Goal: Task Accomplishment & Management: Manage account settings

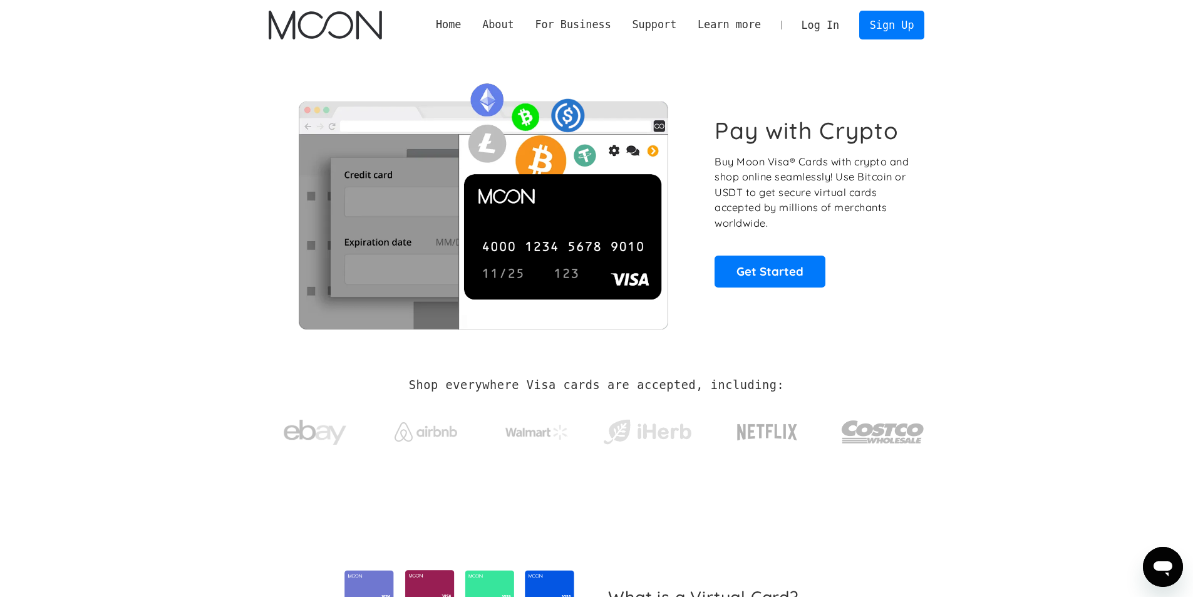
click at [822, 20] on link "Log In" at bounding box center [820, 25] width 59 height 28
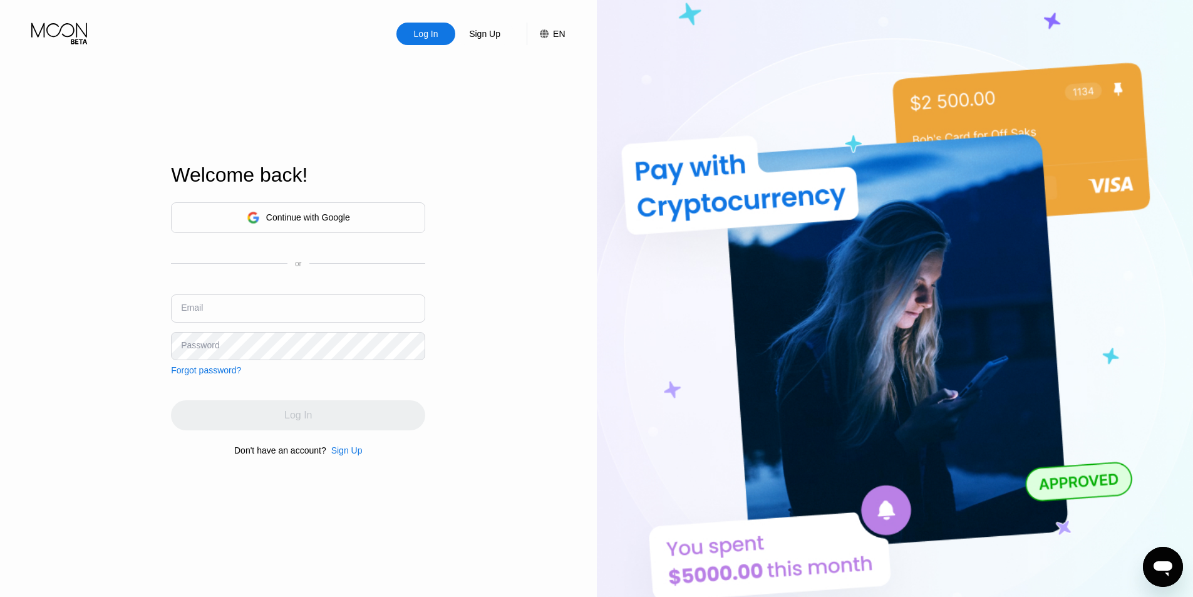
click at [251, 299] on input "text" at bounding box center [298, 308] width 254 height 28
type input "a"
type input "t"
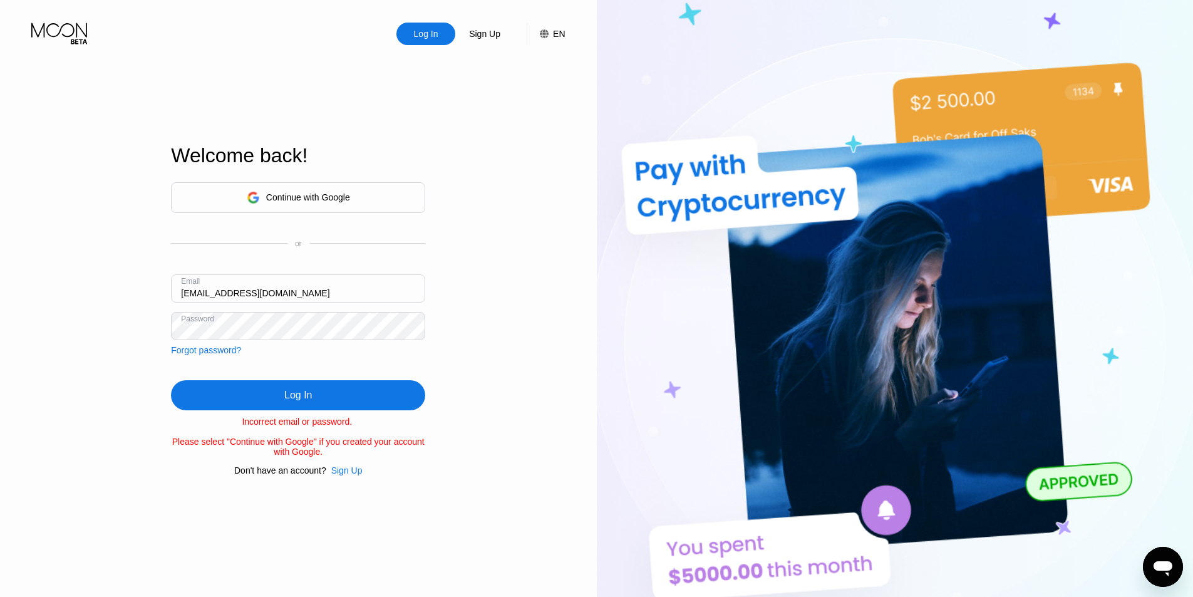
click at [127, 327] on div "Log In Sign Up EN Language English Save Welcome back! Continue with Google or E…" at bounding box center [298, 328] width 597 height 656
drag, startPoint x: 250, startPoint y: 285, endPoint x: 0, endPoint y: 336, distance: 255.7
click at [0, 336] on div "Log In Sign Up EN Language English Save Welcome back! Continue with Google or E…" at bounding box center [298, 328] width 597 height 656
click at [98, 368] on div "Log In Sign Up EN Language English Save Welcome back! Continue with Google or E…" at bounding box center [298, 328] width 597 height 656
click at [59, 331] on div "Log In Sign Up EN Language English Save Welcome back! Continue with Google or E…" at bounding box center [298, 328] width 597 height 656
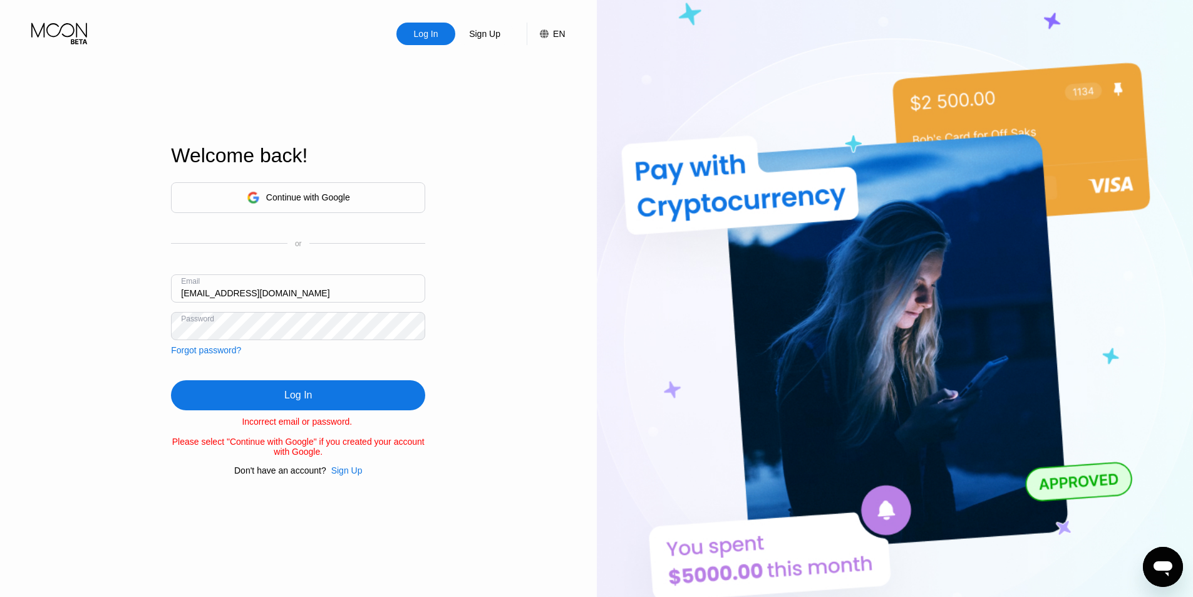
drag, startPoint x: 237, startPoint y: 289, endPoint x: 4, endPoint y: 351, distance: 241.8
click at [5, 351] on div "Log In Sign Up EN Language English Save Welcome back! Continue with Google or E…" at bounding box center [298, 328] width 597 height 656
type input "[EMAIL_ADDRESS][DOMAIN_NAME]"
click at [51, 332] on div "Log In Sign Up EN Language English Save Welcome back! Continue with Google or E…" at bounding box center [298, 328] width 597 height 656
click at [97, 327] on div "Log In Sign Up EN Language English Save Welcome back! Continue with Google or E…" at bounding box center [298, 328] width 597 height 656
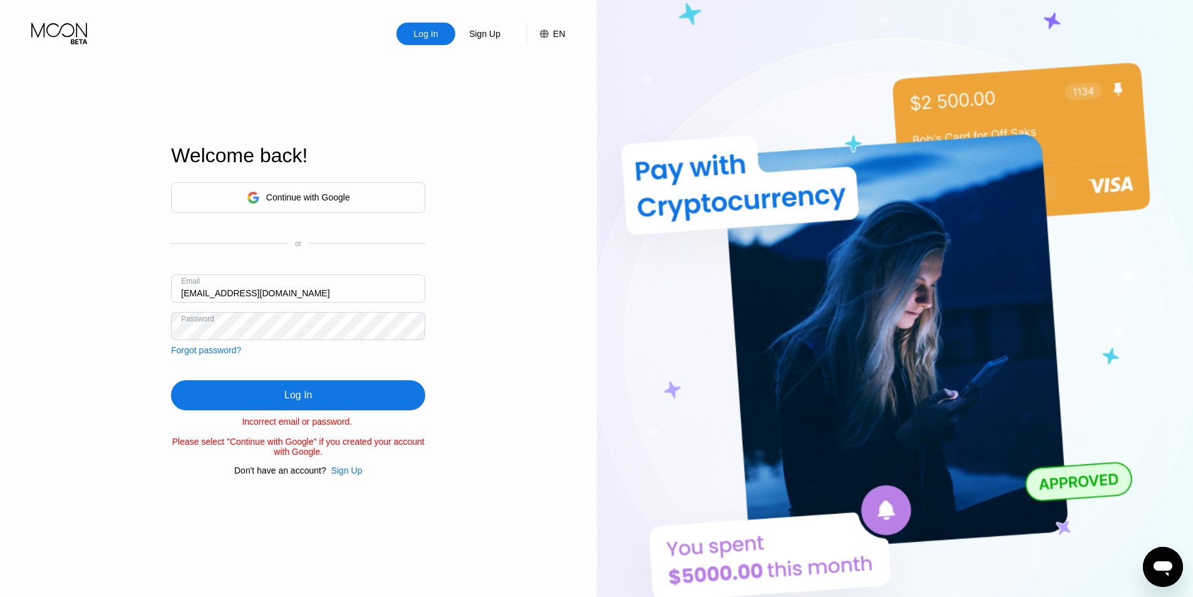
click at [105, 337] on div "Log In Sign Up EN Language English Save Welcome back! Continue with Google or E…" at bounding box center [298, 328] width 597 height 656
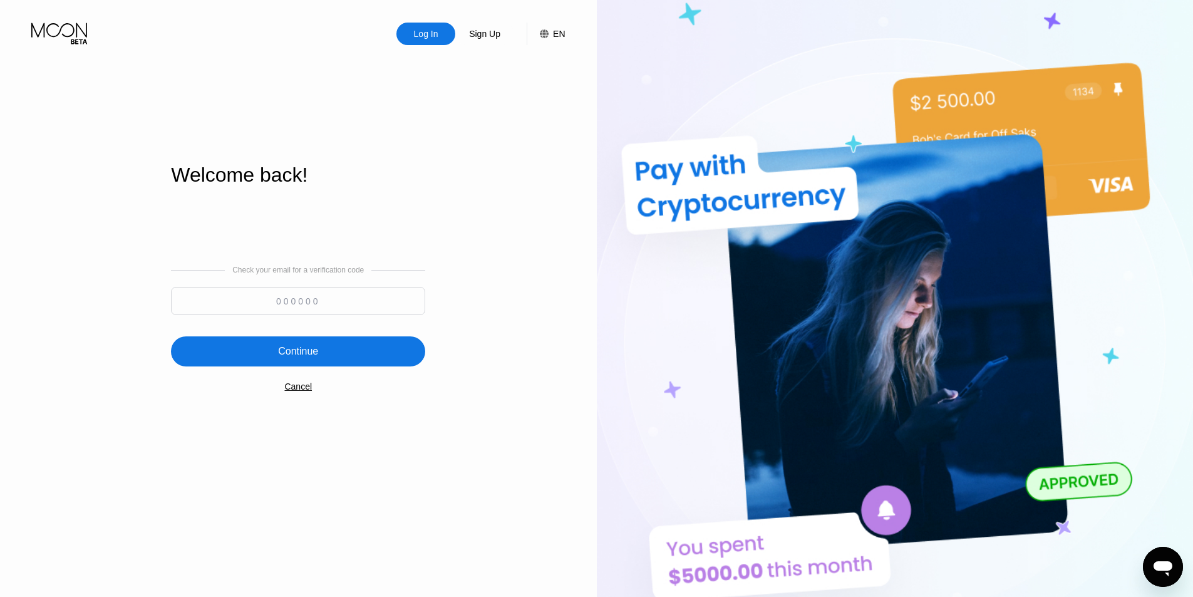
click at [283, 294] on input at bounding box center [298, 301] width 254 height 28
type input "312244"
click at [342, 337] on div "Continue" at bounding box center [298, 351] width 254 height 30
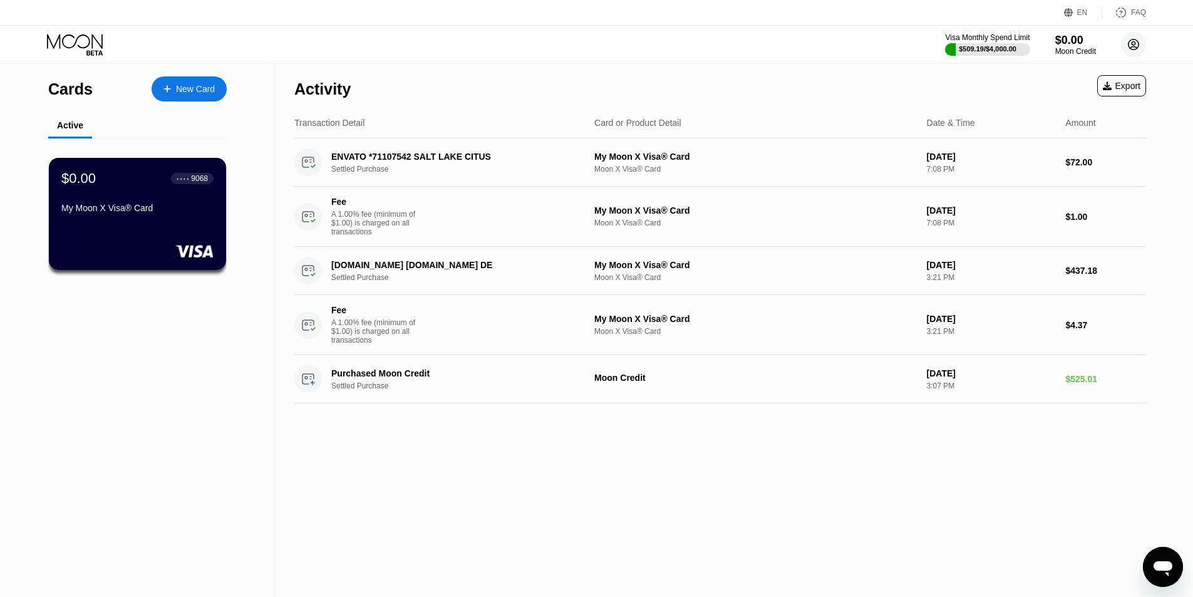
click at [1135, 49] on icon at bounding box center [1133, 44] width 11 height 11
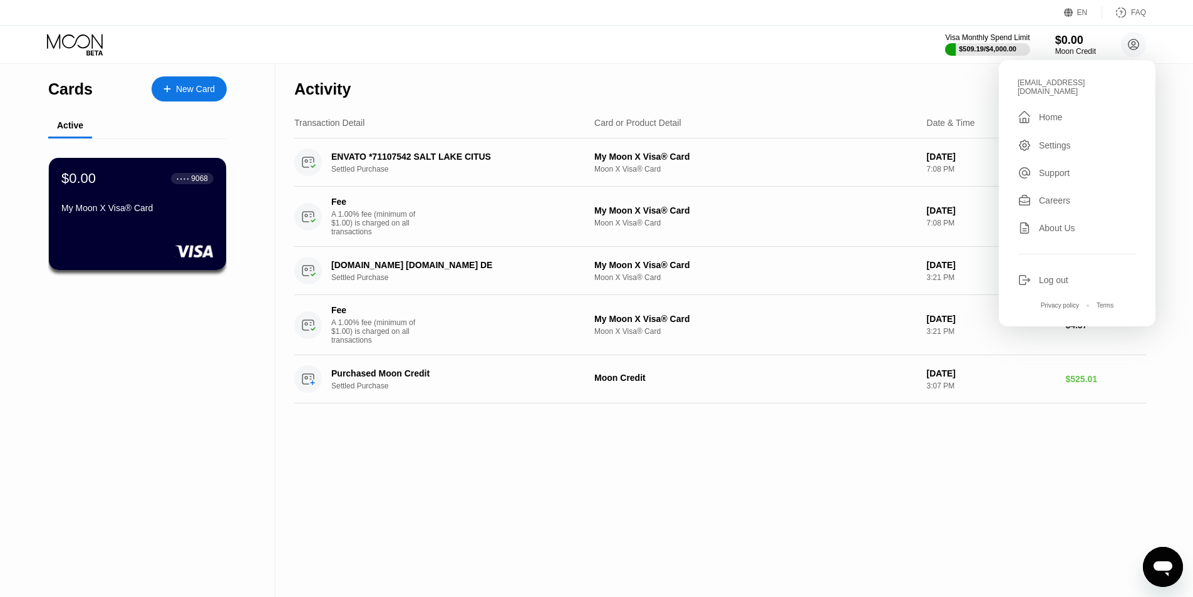
click at [1061, 275] on div "Log out" at bounding box center [1053, 280] width 29 height 10
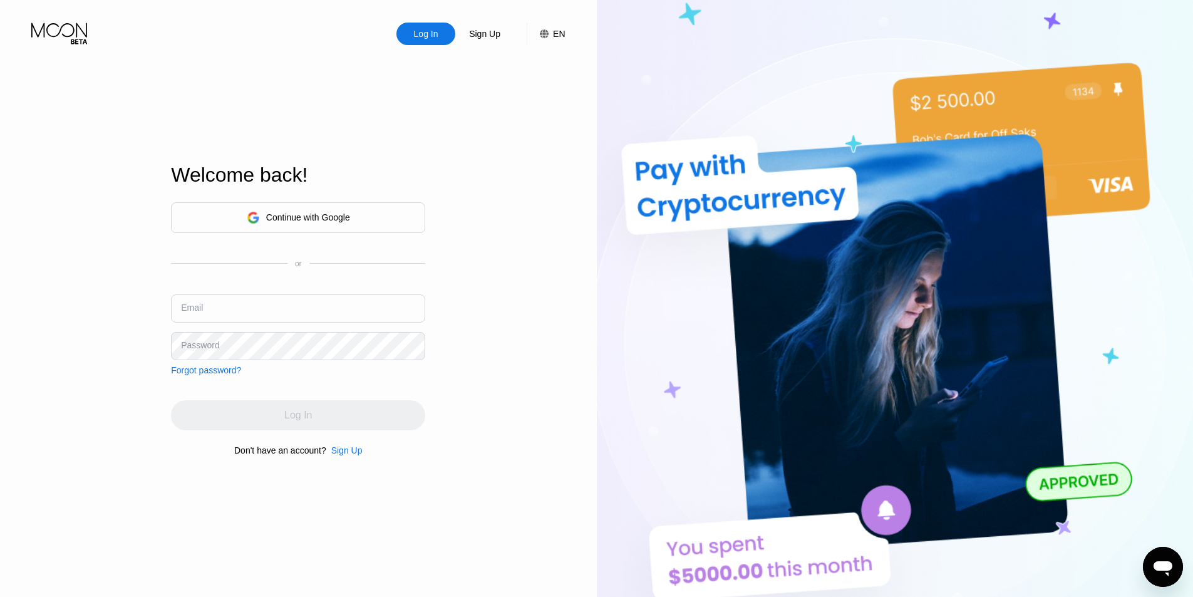
click at [293, 316] on input "text" at bounding box center [298, 308] width 254 height 28
type input "anthonyrashford28@gmail.com"
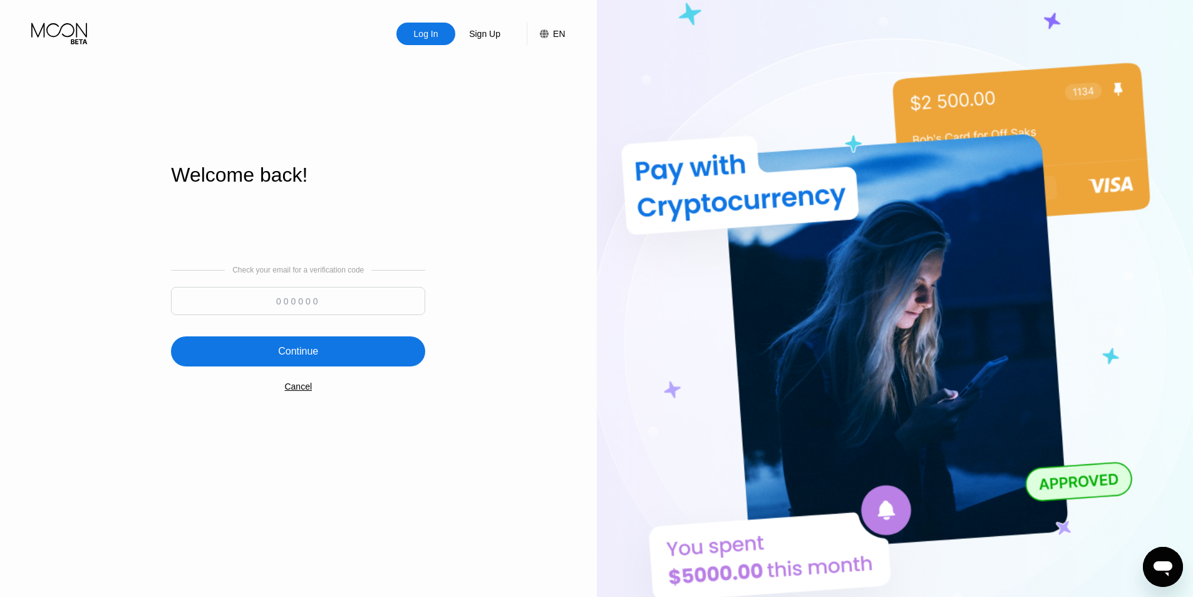
click at [274, 292] on input at bounding box center [298, 301] width 254 height 28
click at [294, 339] on div "Continue" at bounding box center [298, 351] width 254 height 30
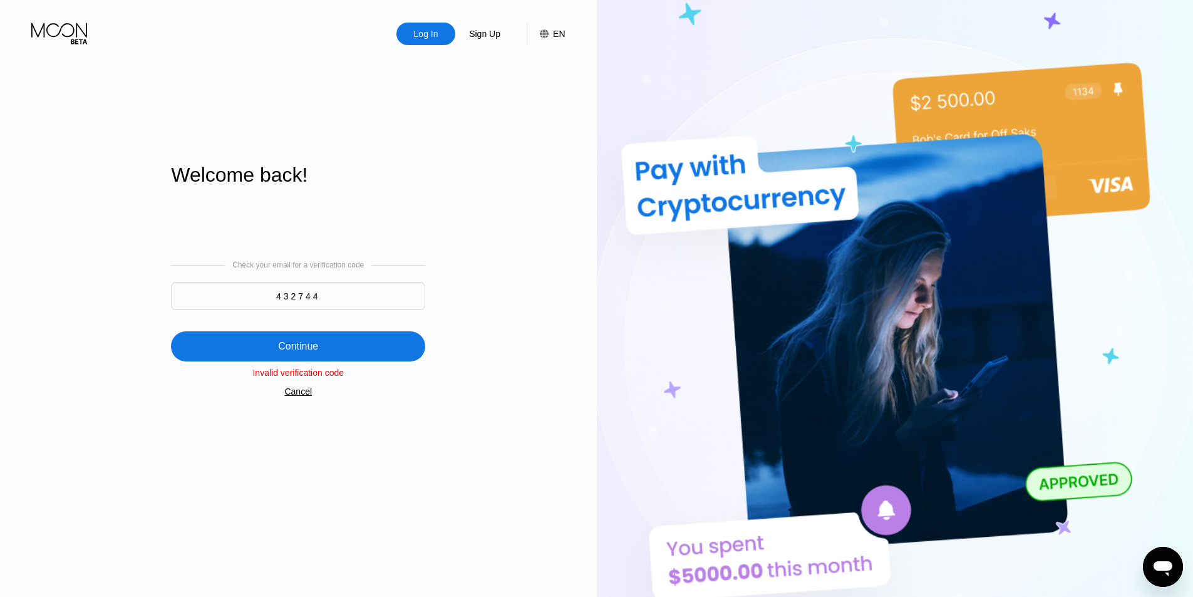
click at [301, 300] on input "432744" at bounding box center [298, 296] width 254 height 28
type input "437244"
click at [383, 346] on div "Continue" at bounding box center [298, 346] width 254 height 30
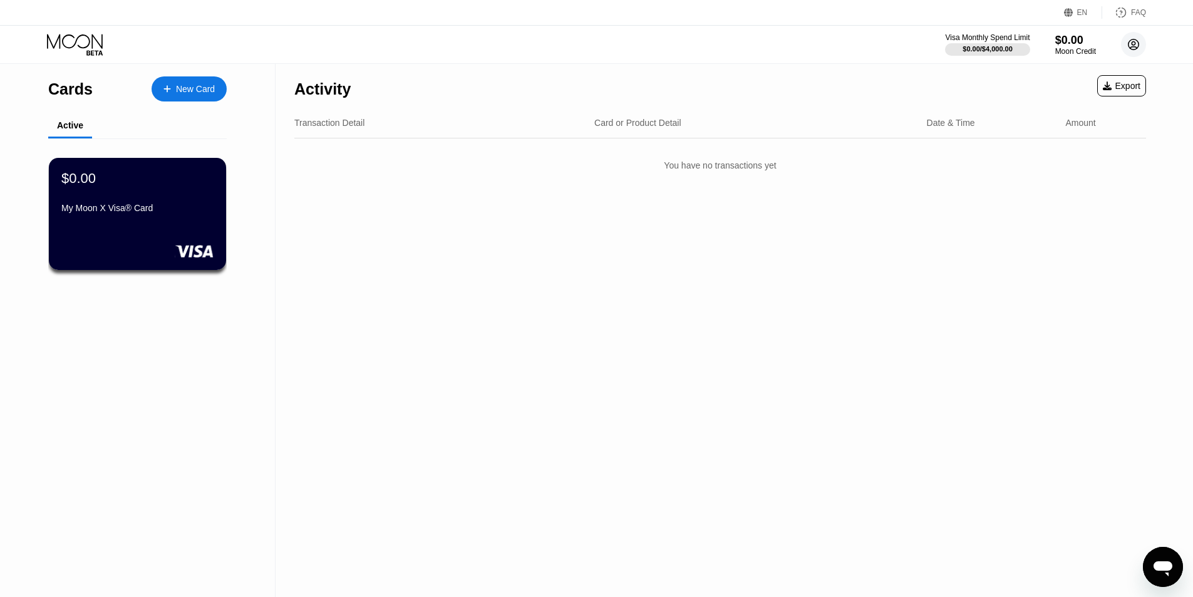
click at [1126, 43] on circle at bounding box center [1133, 44] width 25 height 25
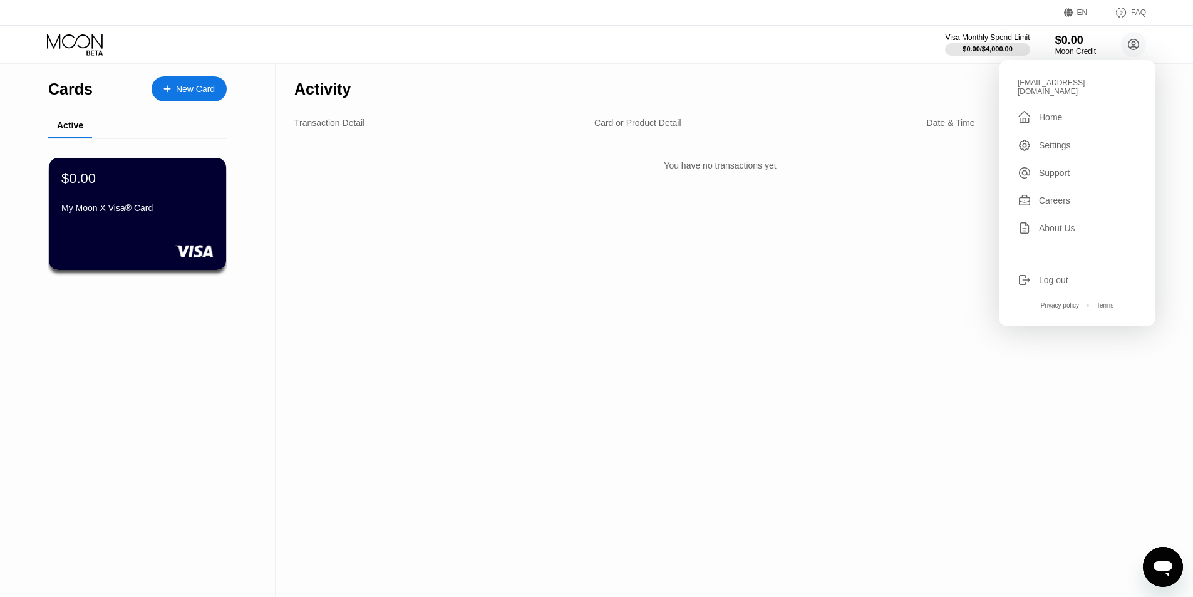
click at [1055, 277] on div "Log out" at bounding box center [1053, 280] width 29 height 10
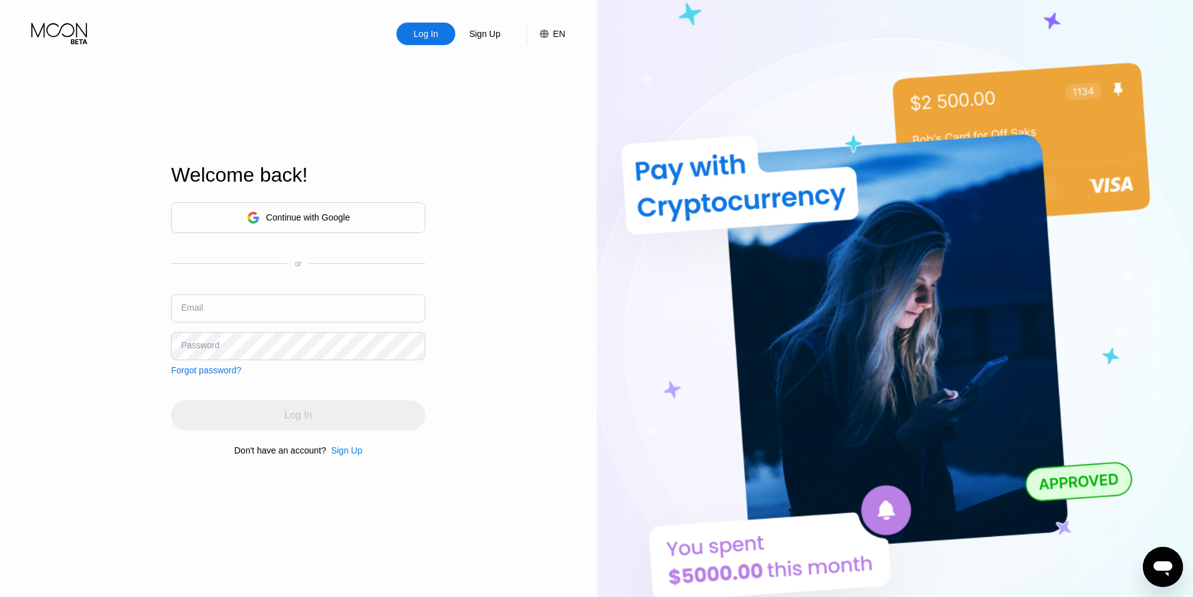
click at [332, 302] on input "text" at bounding box center [298, 308] width 254 height 28
type input "claresantonio3@gmail.com"
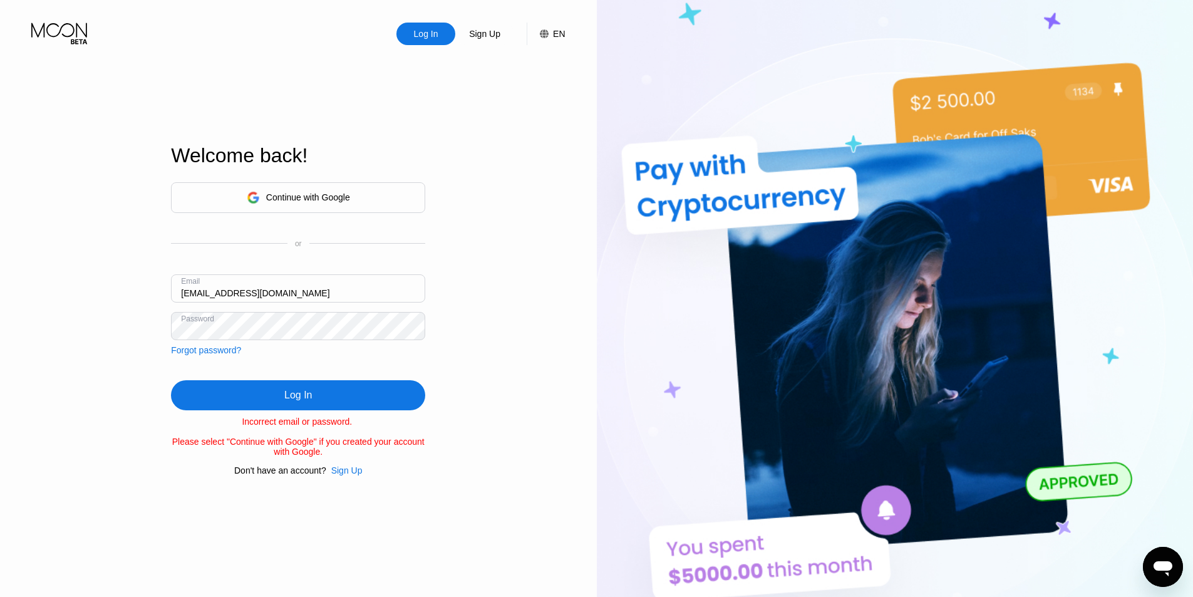
click at [0, 319] on div "Log In Sign Up EN Language Select an item Save Welcome back! Continue with Goog…" at bounding box center [298, 328] width 597 height 656
click at [95, 335] on div "Log In Sign Up EN Language Select an item Save Welcome back! Continue with Goog…" at bounding box center [298, 328] width 597 height 656
click at [215, 346] on div "Forgot password?" at bounding box center [206, 350] width 70 height 10
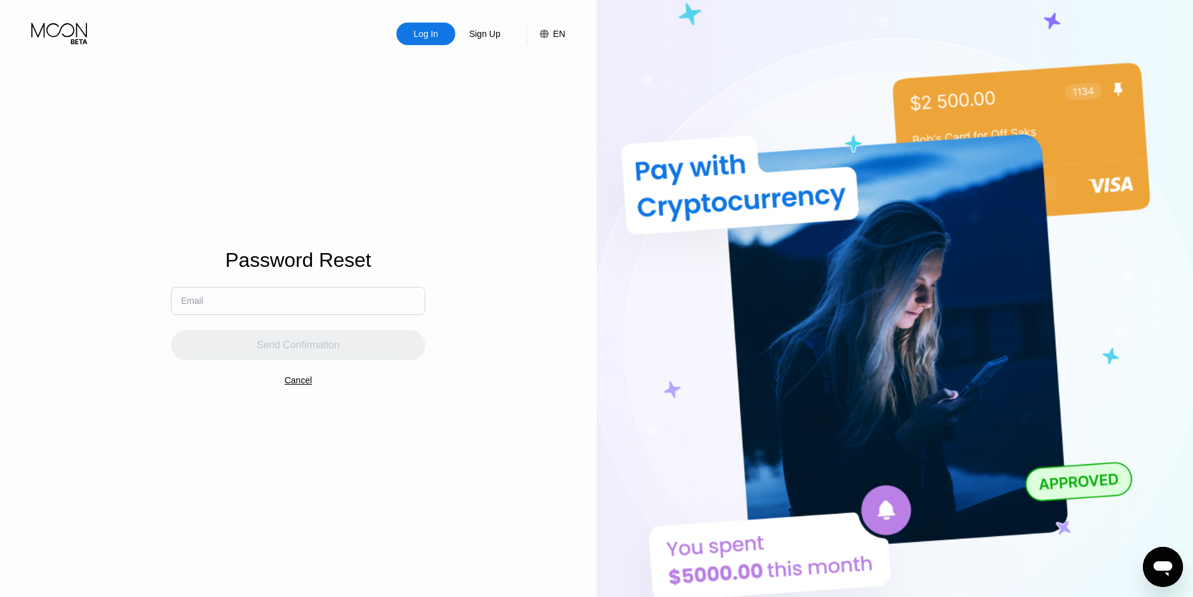
click at [281, 302] on input "text" at bounding box center [298, 301] width 254 height 28
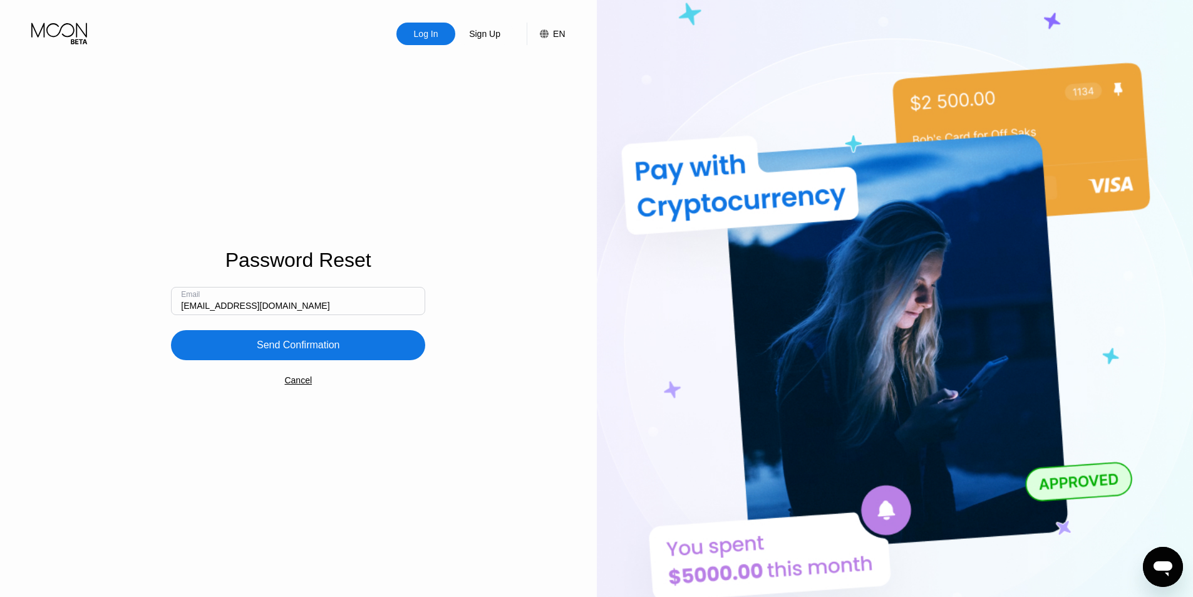
type input "claresantonio3@gmail.com"
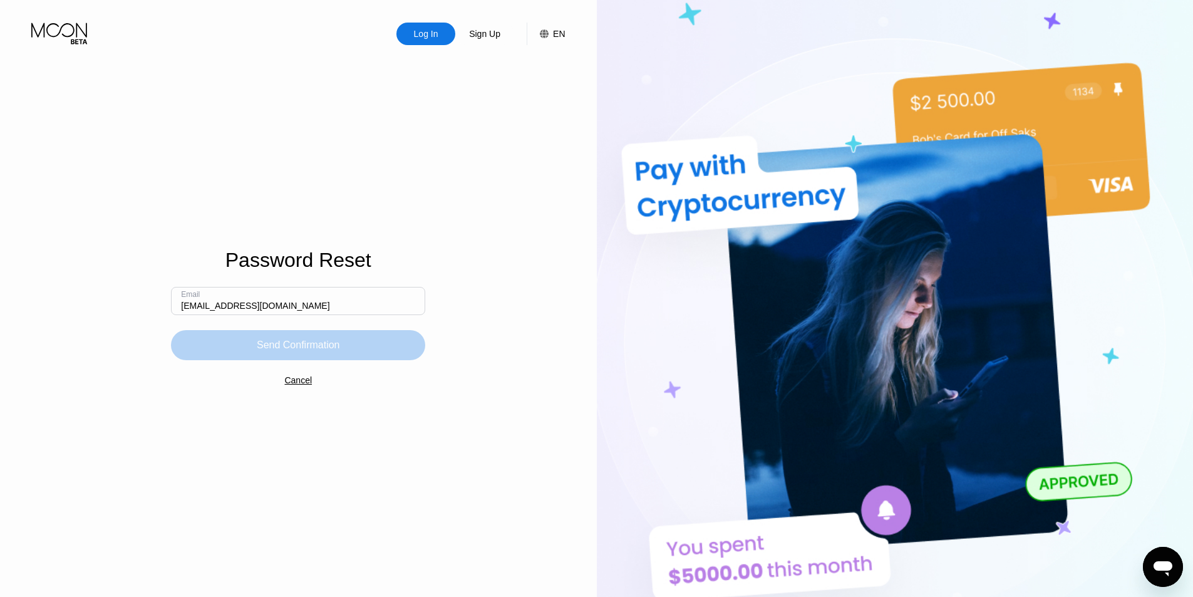
click at [296, 345] on div "Send Confirmation" at bounding box center [298, 345] width 83 height 13
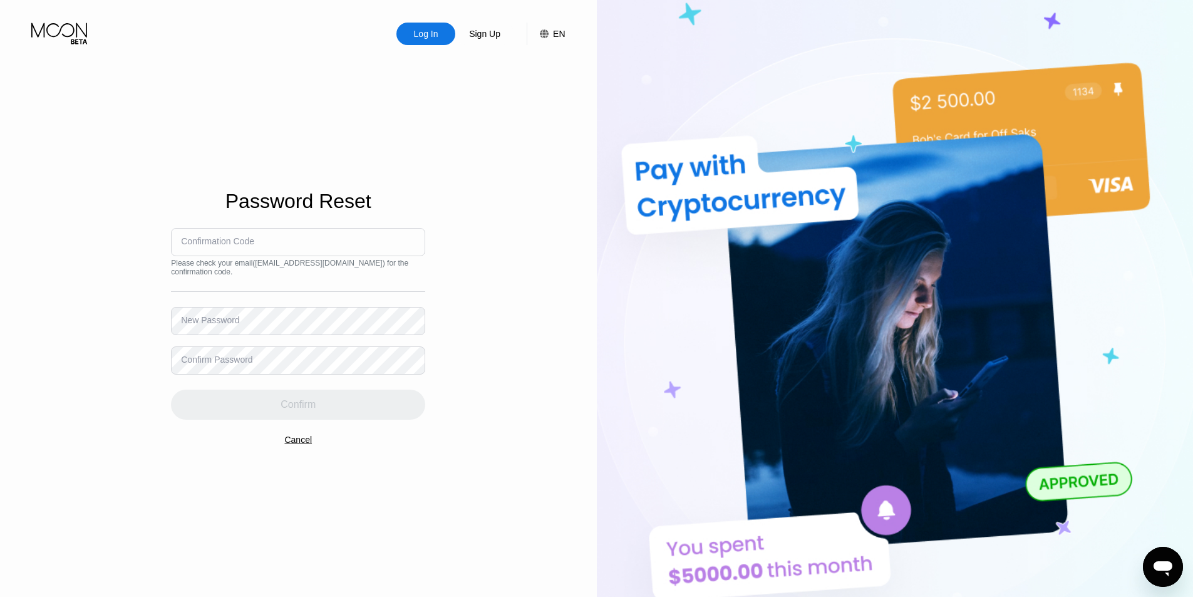
click at [252, 254] on input at bounding box center [298, 242] width 254 height 28
drag, startPoint x: 252, startPoint y: 254, endPoint x: 248, endPoint y: 270, distance: 17.3
click at [253, 270] on div "Confirmation Code Please check your email ( claresantonio3@gmail.com ) for the …" at bounding box center [298, 324] width 254 height 192
click at [256, 236] on input at bounding box center [298, 242] width 254 height 28
click at [289, 445] on div "Cancel" at bounding box center [298, 440] width 28 height 10
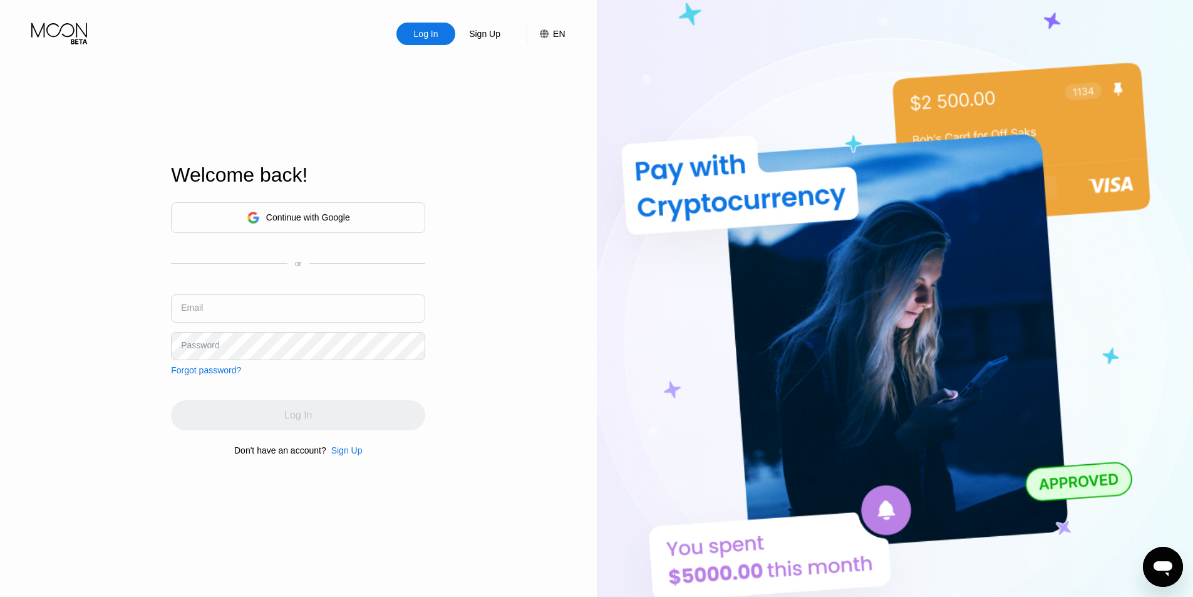
click at [307, 301] on input "text" at bounding box center [298, 308] width 254 height 28
click at [296, 292] on div "Continue with Google or Email Password Forgot password?" at bounding box center [298, 288] width 254 height 173
click at [294, 297] on input "text" at bounding box center [298, 308] width 254 height 28
type input "[EMAIL_ADDRESS][DOMAIN_NAME]"
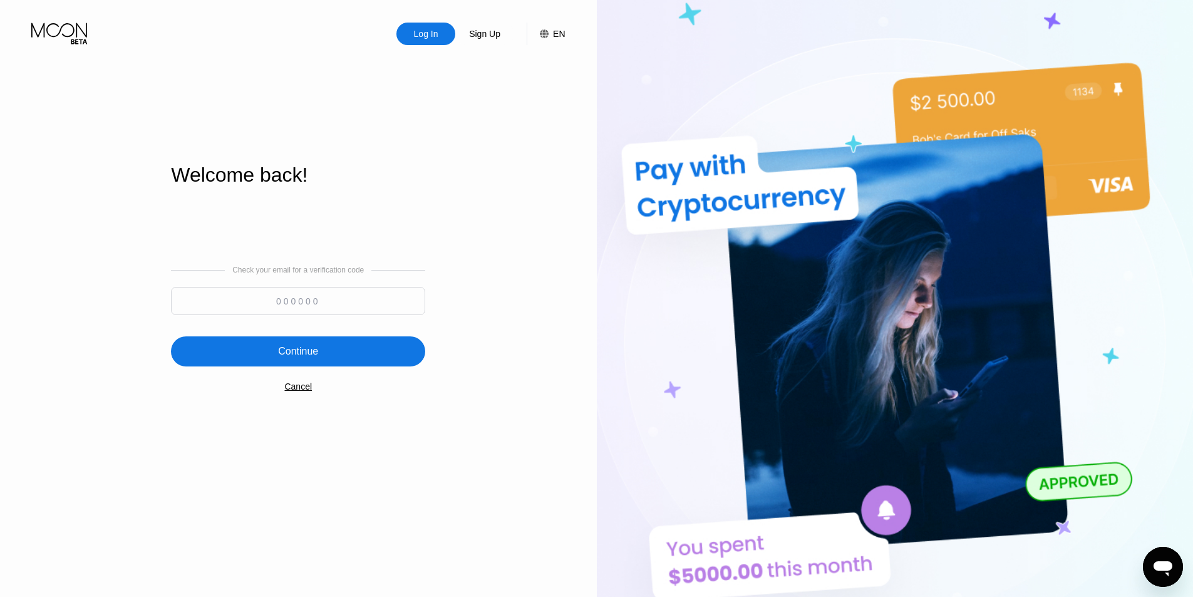
click at [274, 299] on input at bounding box center [298, 301] width 254 height 28
click at [264, 296] on input at bounding box center [298, 301] width 254 height 28
type input "709080"
click at [312, 351] on div "Continue" at bounding box center [298, 351] width 40 height 13
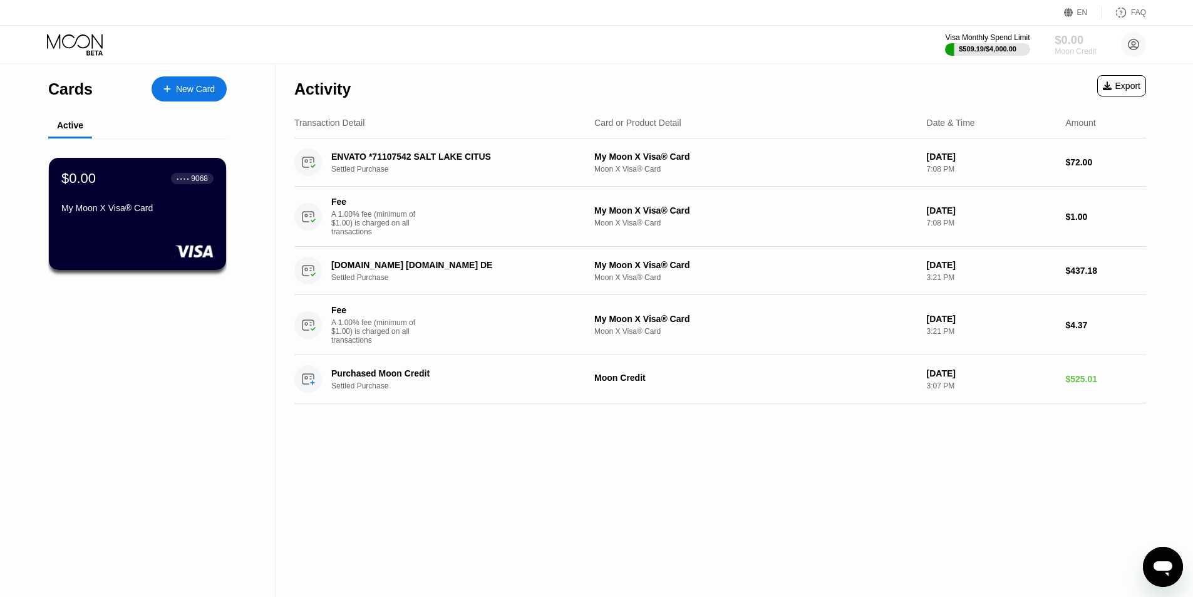
click at [1071, 39] on div "$0.00" at bounding box center [1075, 39] width 42 height 13
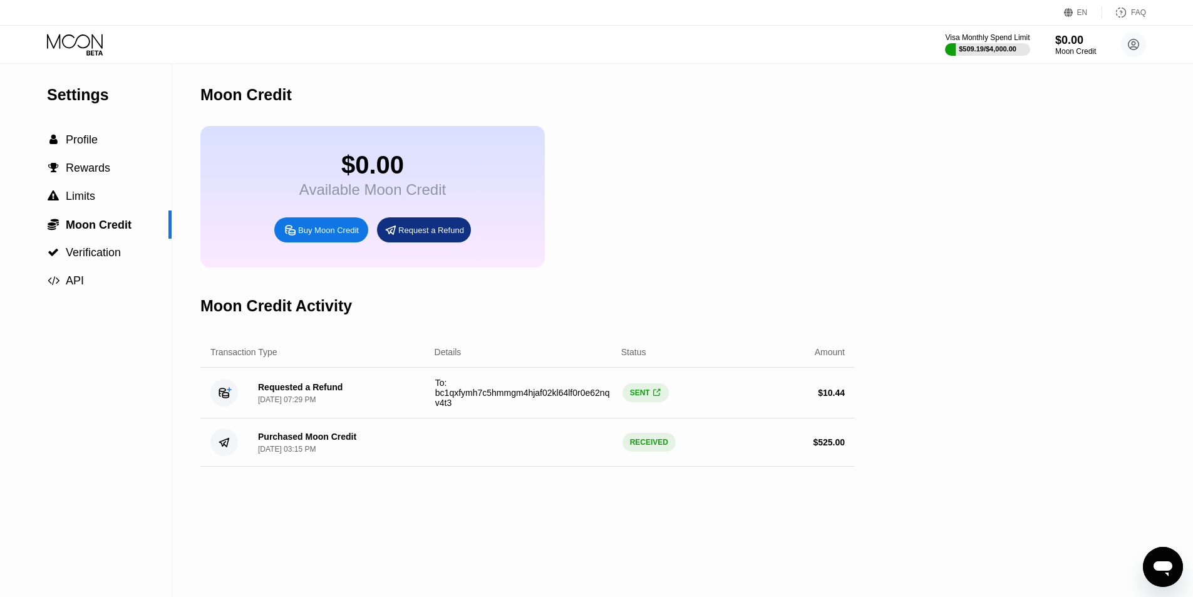
click at [315, 235] on div "Buy Moon Credit" at bounding box center [328, 230] width 61 height 11
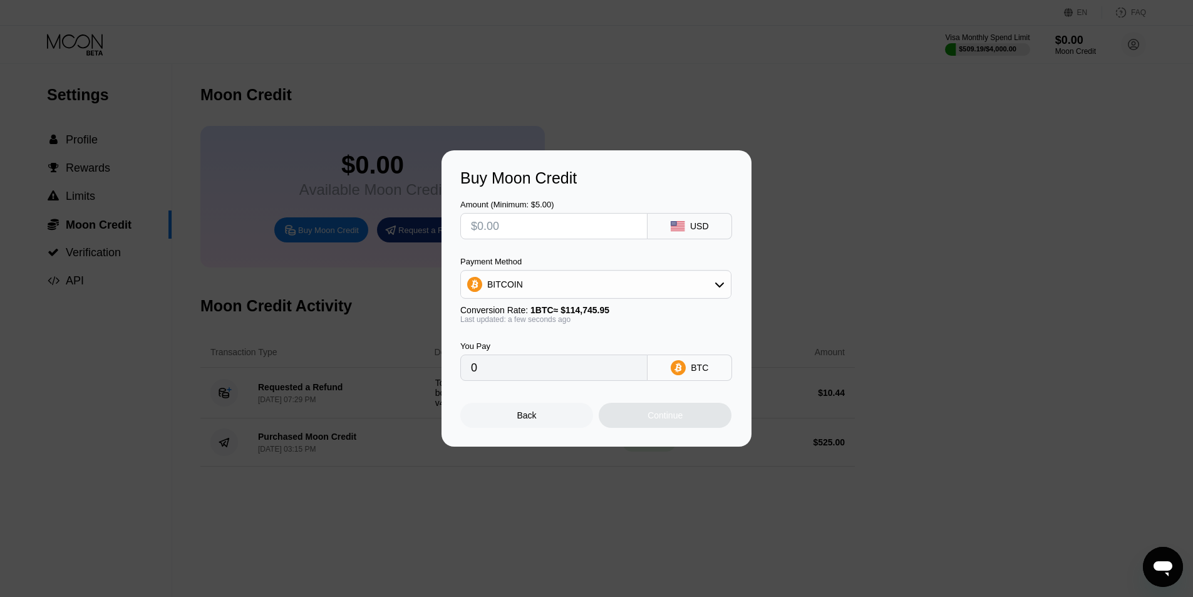
click at [633, 286] on div "BITCOIN" at bounding box center [596, 284] width 270 height 25
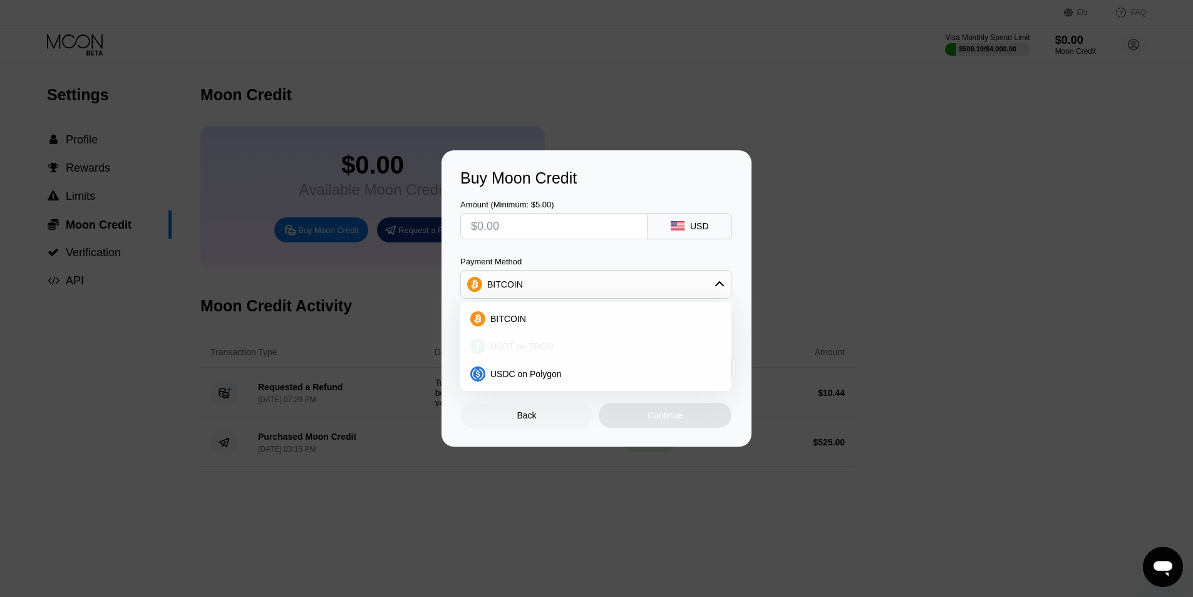
click at [552, 339] on div "USDT on TRON" at bounding box center [596, 346] width 264 height 25
type input "0.00"
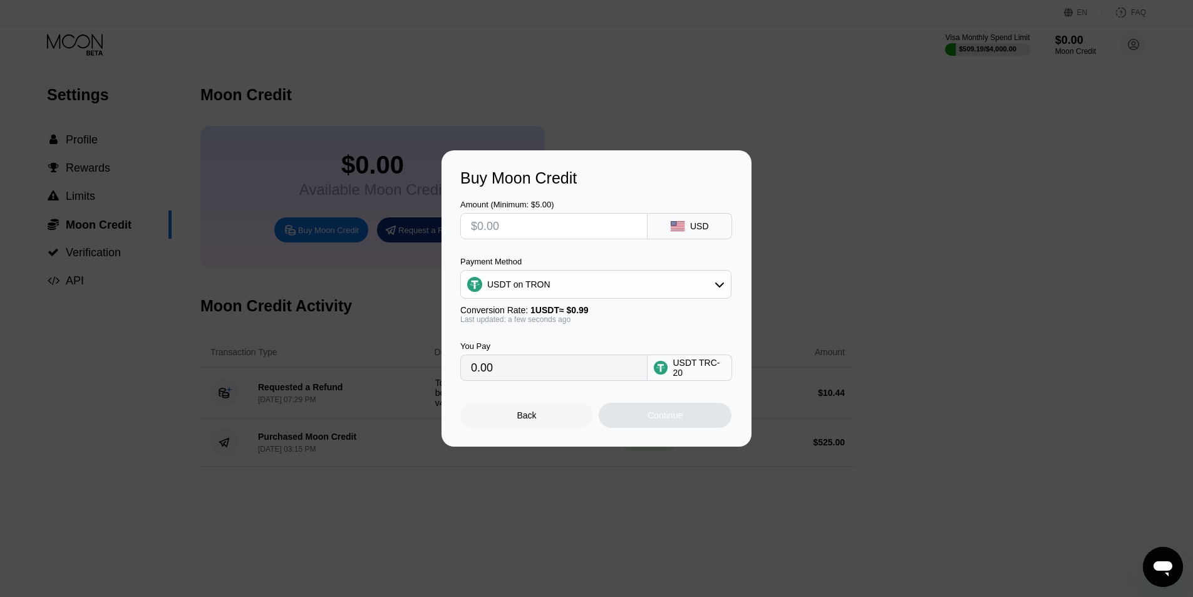
drag, startPoint x: 520, startPoint y: 221, endPoint x: 403, endPoint y: 234, distance: 117.8
click at [403, 234] on div "Buy Moon Credit Amount (Minimum: $5.00) USD Payment Method USDT on TRON Convers…" at bounding box center [596, 298] width 1193 height 296
type input "$1"
type input "1.01"
type input "$15"
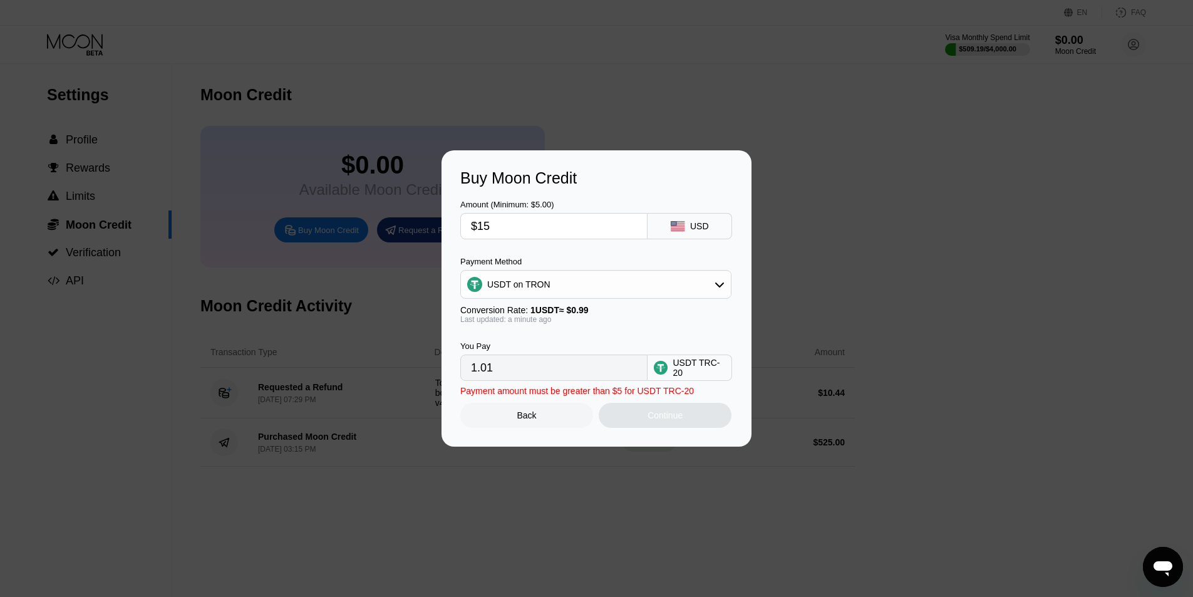
type input "15.15"
type input "$1"
type input "1.01"
type input "$12"
type input "12.12"
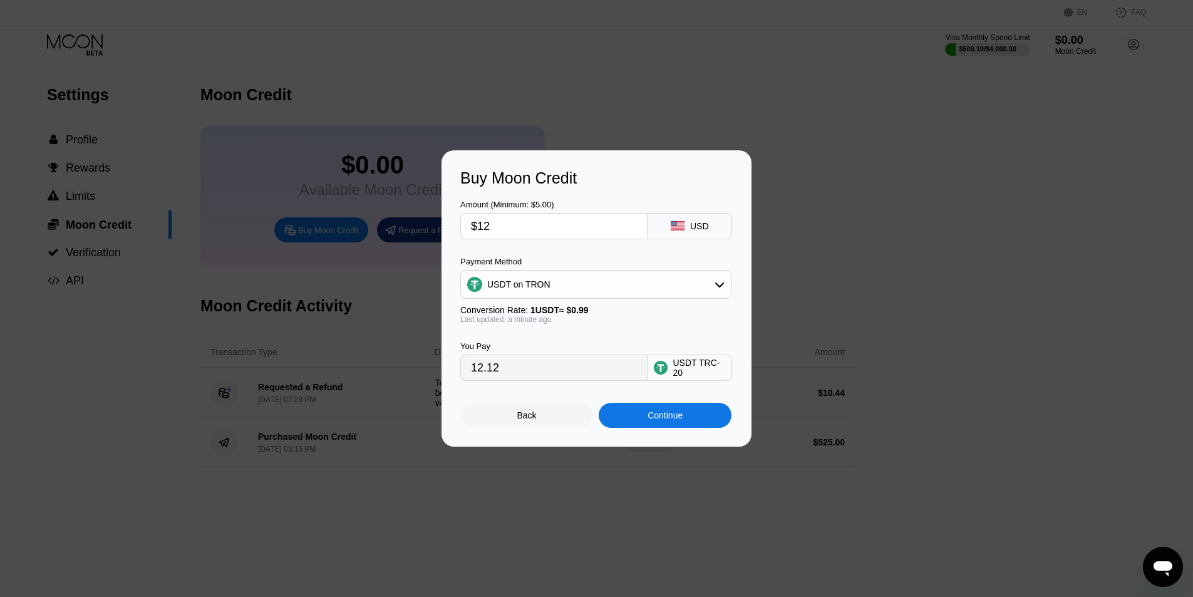
type input "$12"
click at [646, 420] on div "Continue" at bounding box center [665, 415] width 133 height 25
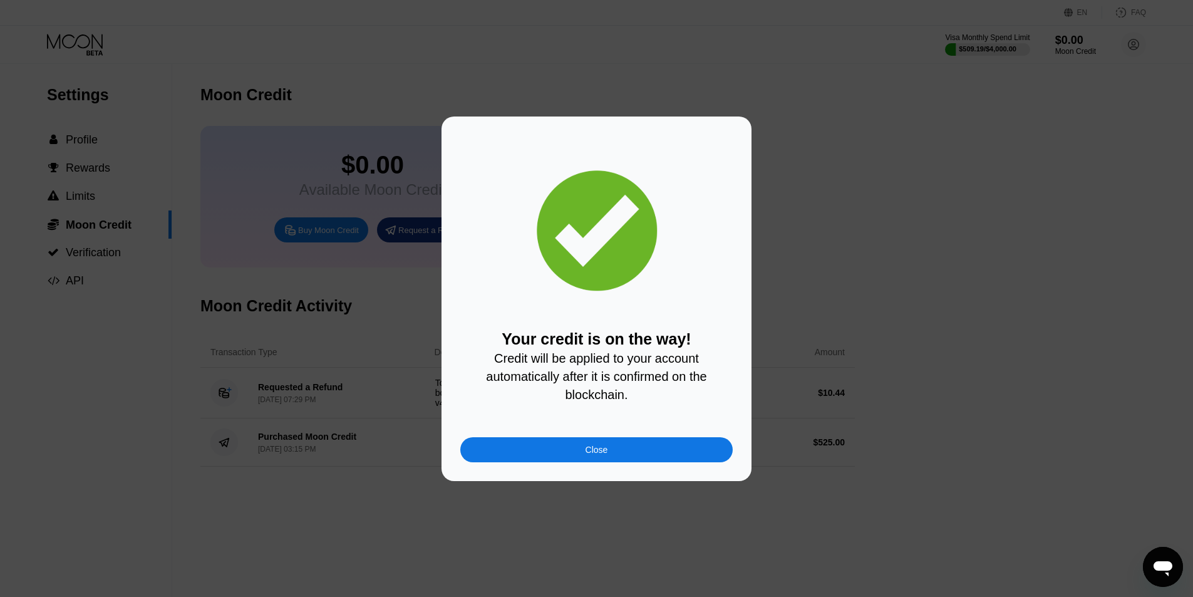
click at [624, 451] on div "Close" at bounding box center [596, 449] width 272 height 25
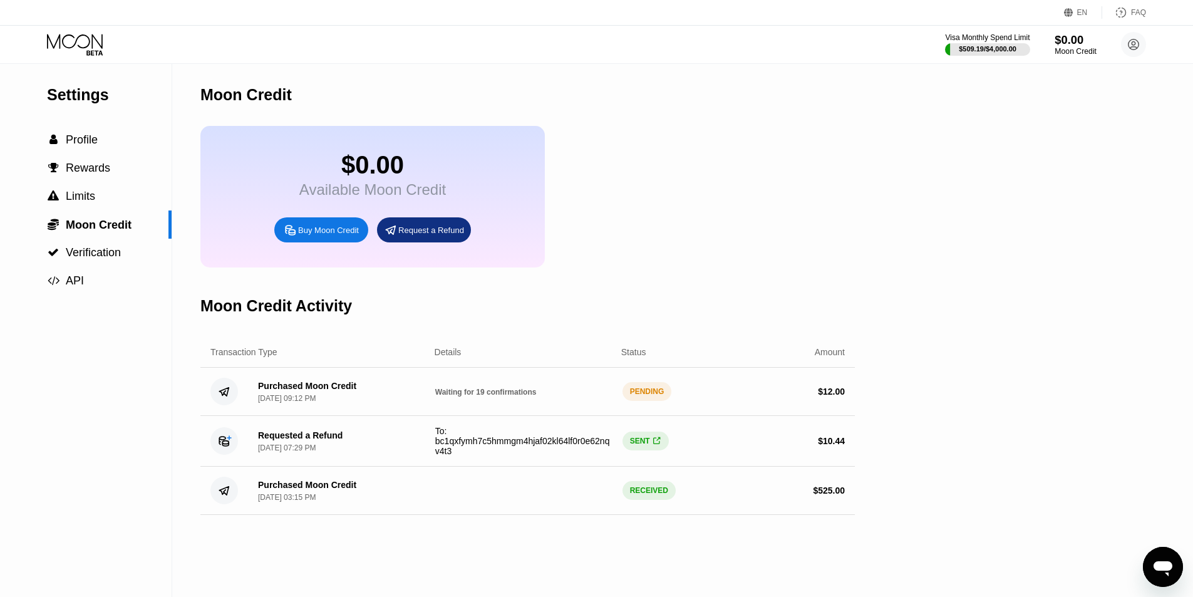
click at [1079, 38] on div "$0.00" at bounding box center [1075, 39] width 42 height 13
click at [992, 51] on div "$509.19 / $4,000.00" at bounding box center [987, 49] width 59 height 8
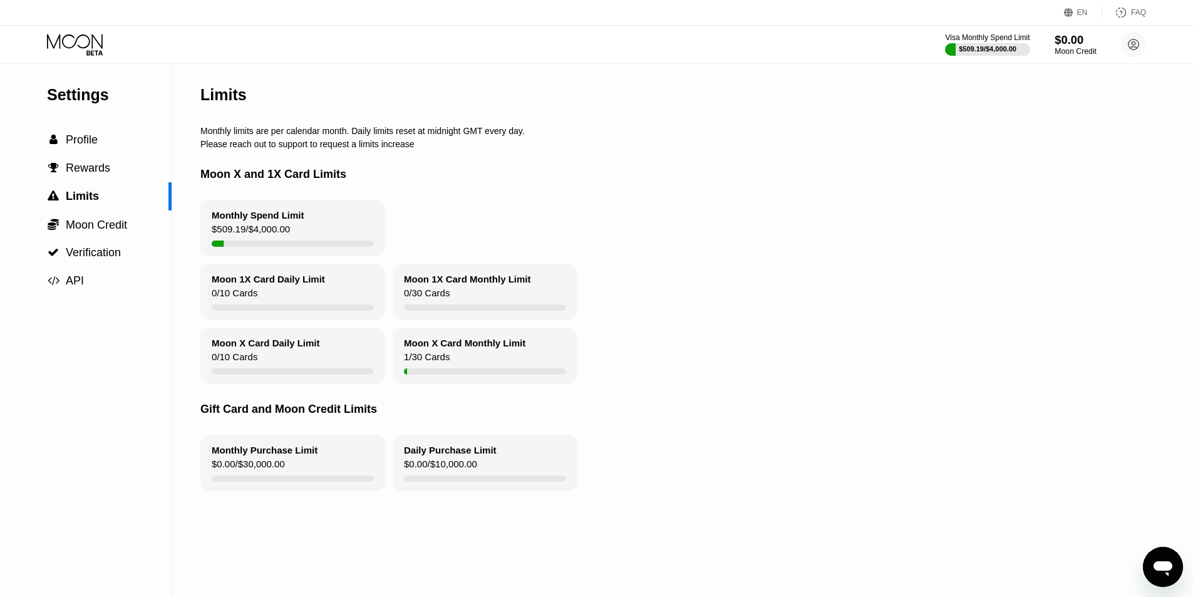
click at [1063, 46] on div "$0.00" at bounding box center [1075, 39] width 42 height 13
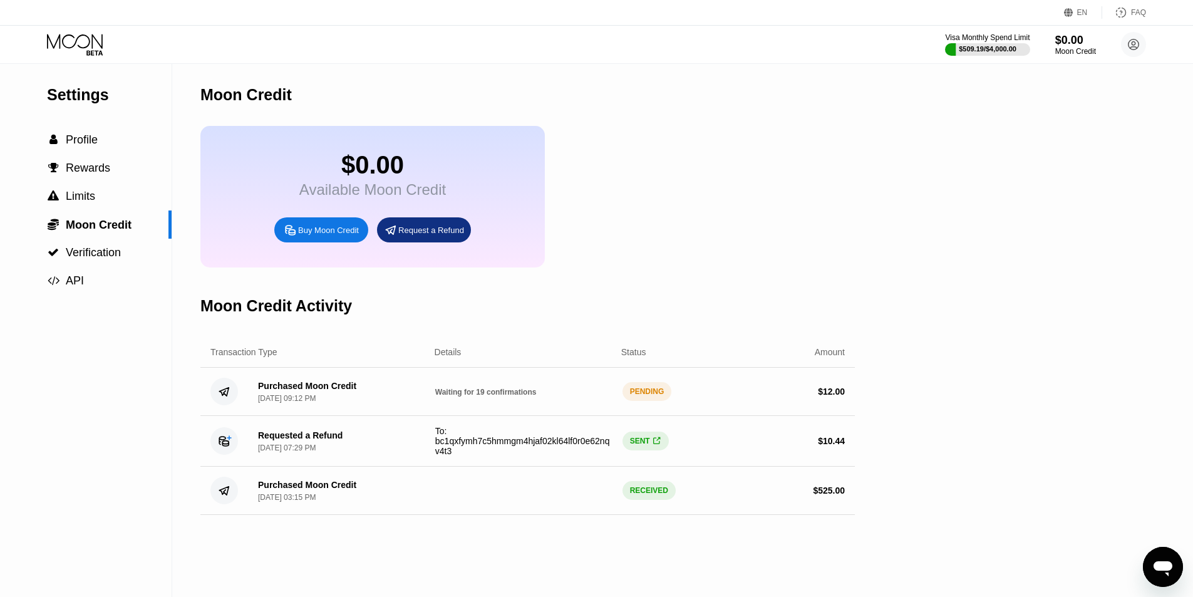
click at [100, 38] on icon at bounding box center [76, 45] width 58 height 22
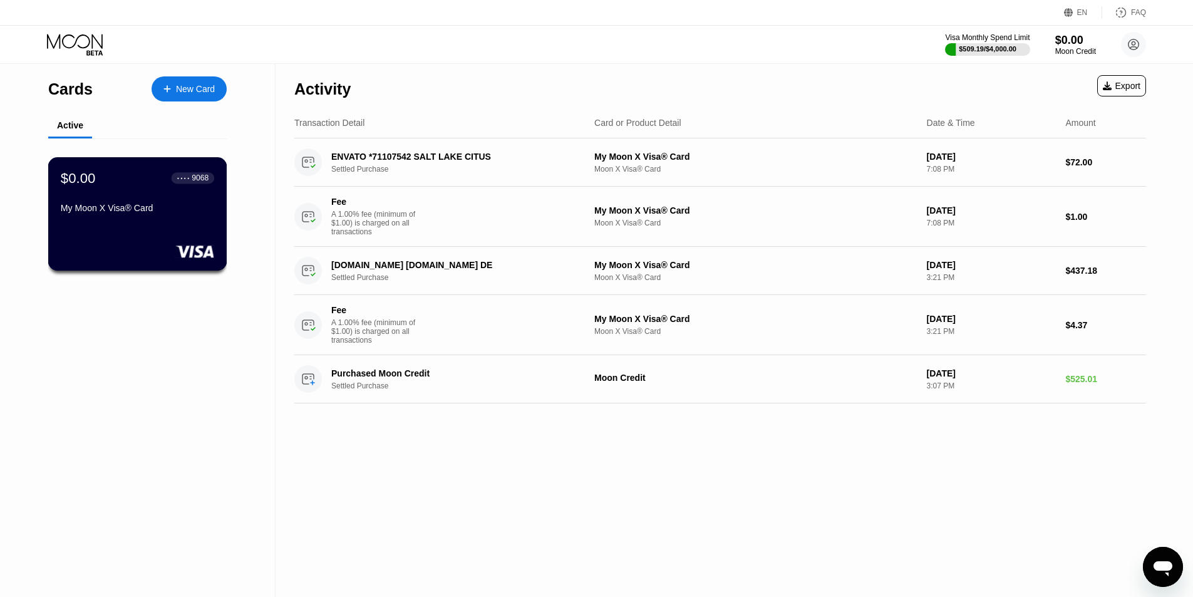
click at [120, 185] on div "$0.00 ● ● ● ● 9068" at bounding box center [137, 178] width 153 height 16
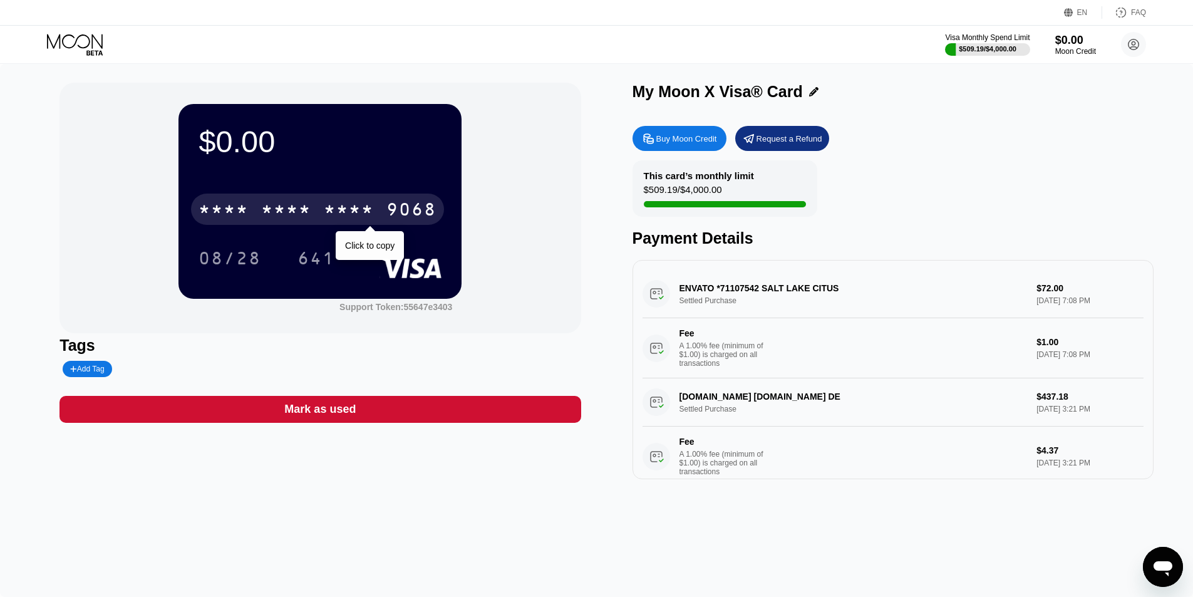
click at [297, 221] on div "* * * *" at bounding box center [286, 211] width 50 height 20
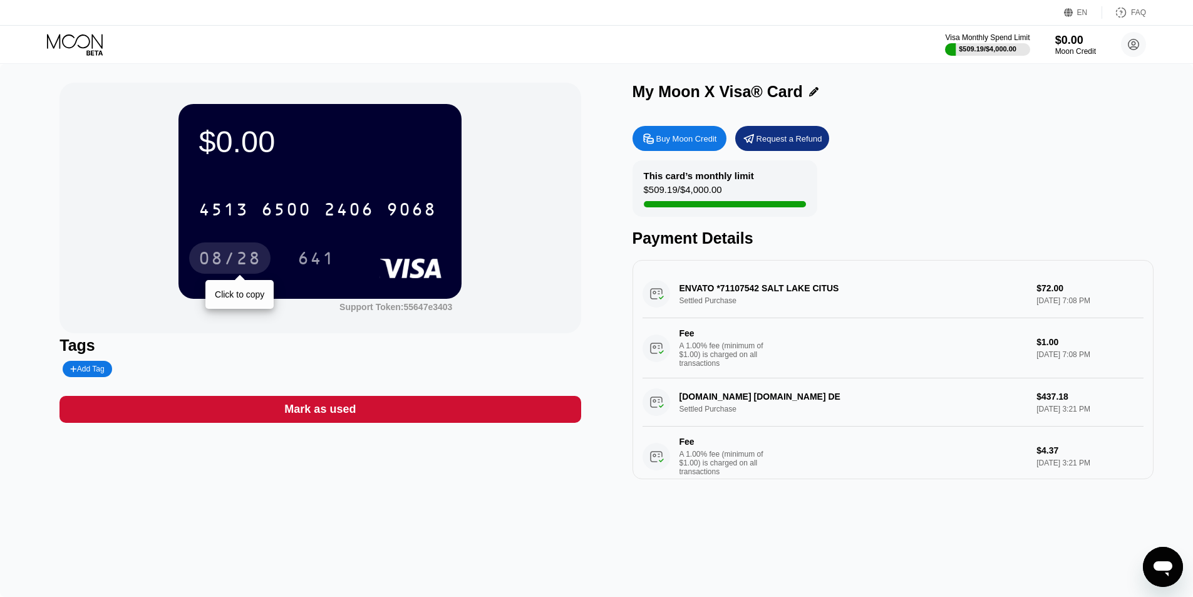
click at [234, 262] on div "08/28" at bounding box center [229, 260] width 63 height 20
click at [1078, 48] on div "Moon Credit" at bounding box center [1075, 51] width 42 height 9
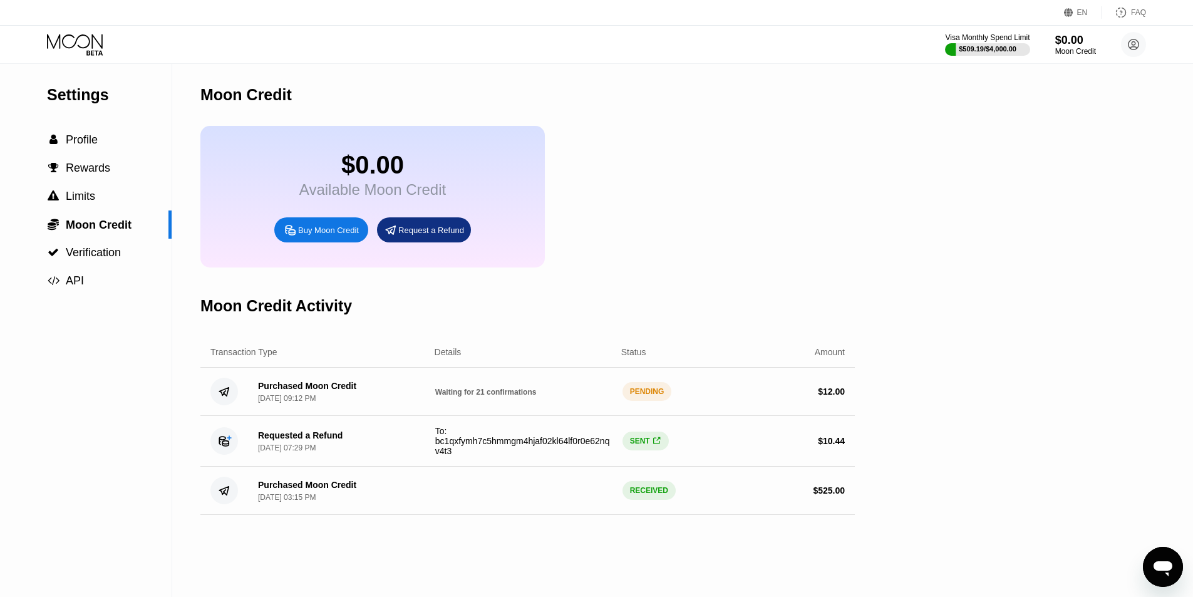
click at [488, 396] on div "Waiting for 21 confirmations" at bounding box center [523, 391] width 177 height 10
click at [667, 396] on div "$ 12.00" at bounding box center [755, 391] width 177 height 10
click at [487, 396] on span "Waiting for 21 confirmations" at bounding box center [485, 392] width 101 height 9
click at [92, 135] on div " Profile" at bounding box center [86, 140] width 172 height 28
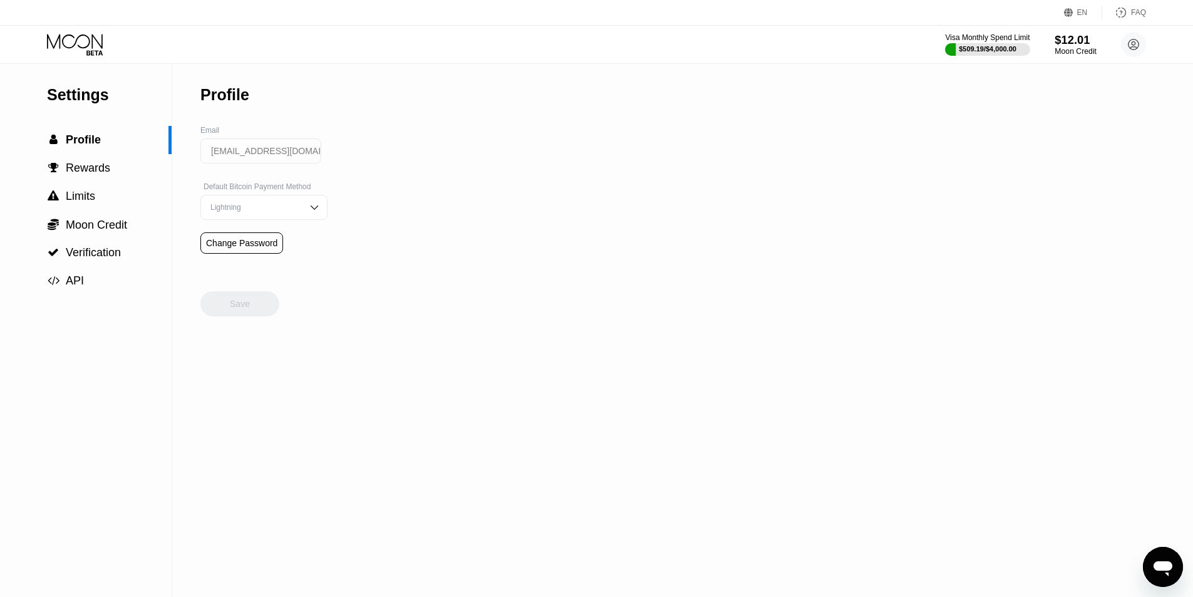
click at [1081, 46] on div "$12.01" at bounding box center [1075, 39] width 42 height 13
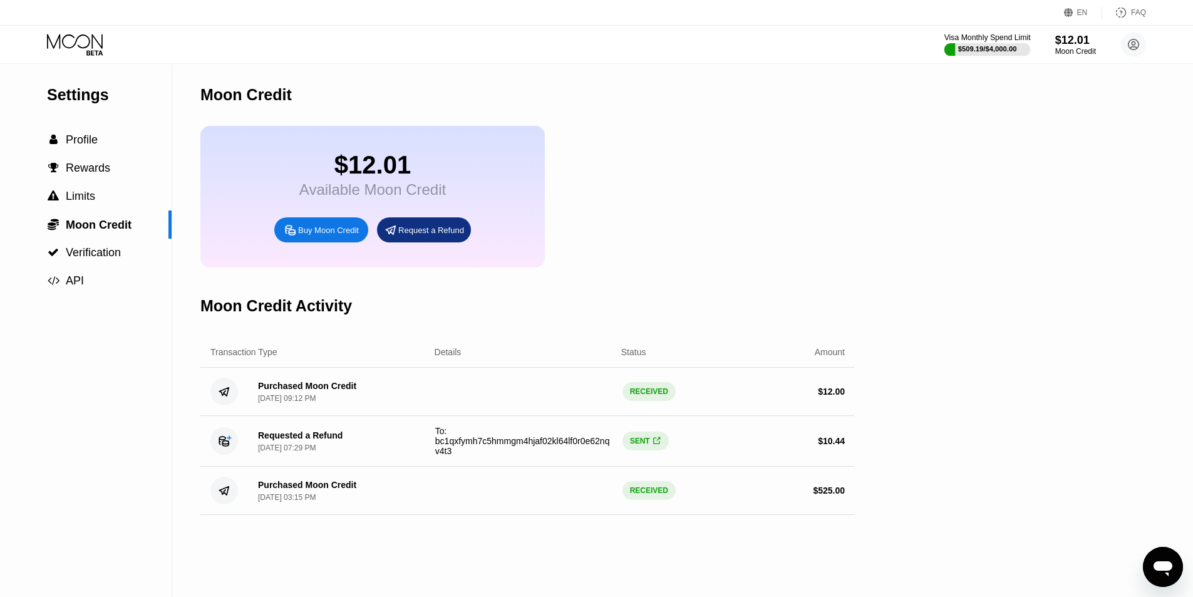
click at [1008, 50] on div "$509.19 / $4,000.00" at bounding box center [987, 49] width 59 height 8
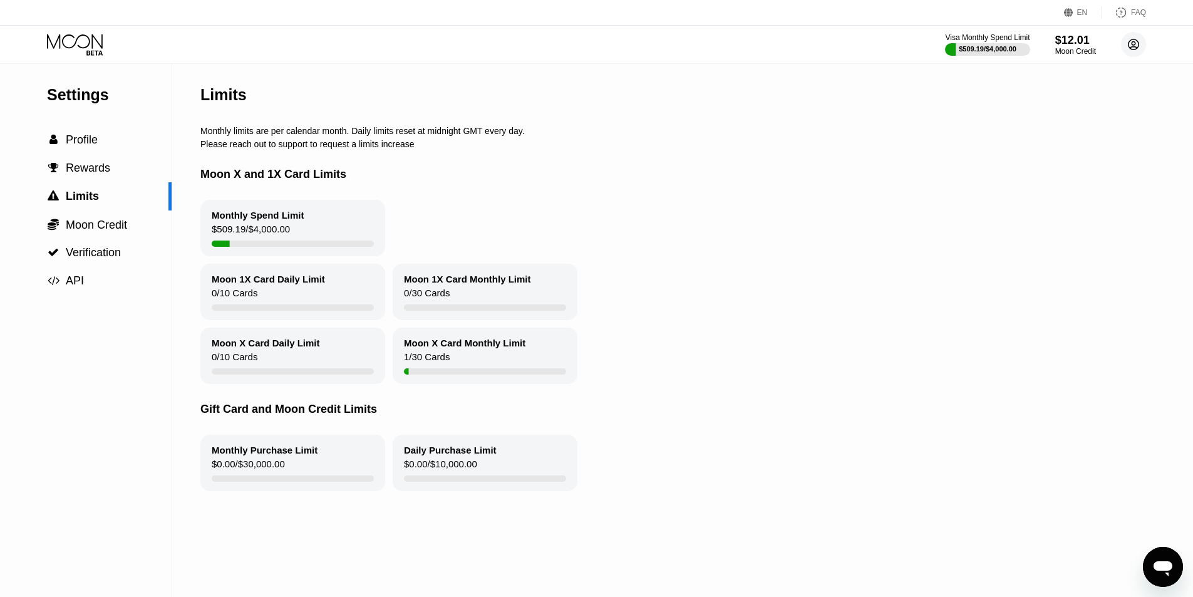
click at [1143, 39] on circle at bounding box center [1133, 44] width 25 height 25
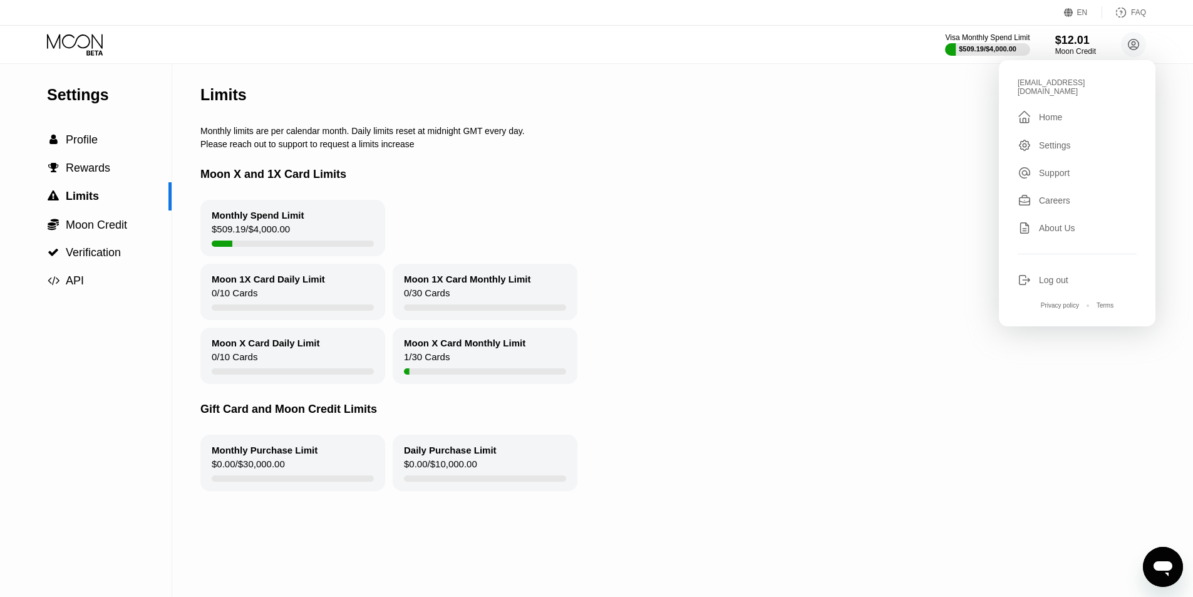
click at [1069, 110] on div " Home" at bounding box center [1076, 117] width 119 height 15
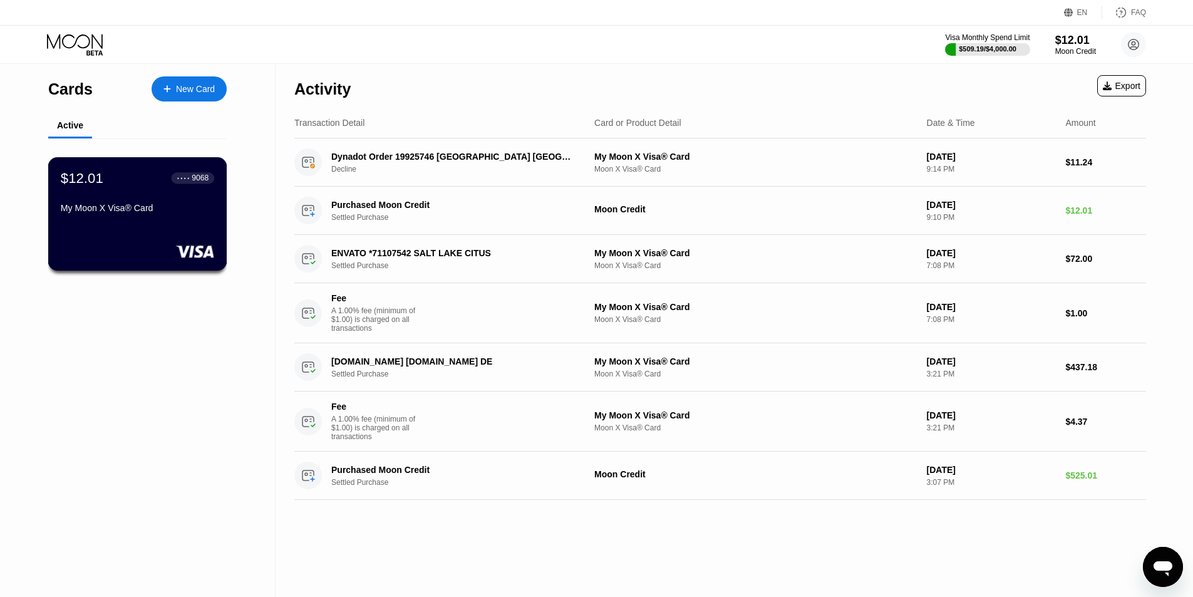
click at [121, 213] on div "My Moon X Visa® Card" at bounding box center [137, 208] width 153 height 10
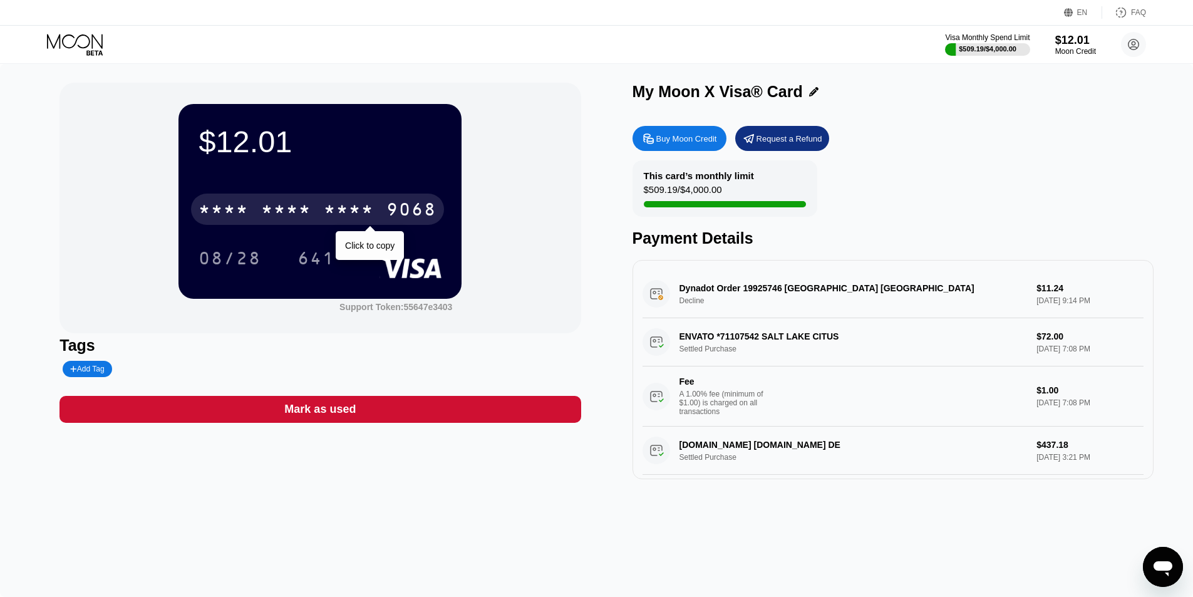
click at [373, 201] on div "* * * * * * * * * * * * 9068" at bounding box center [317, 208] width 253 height 31
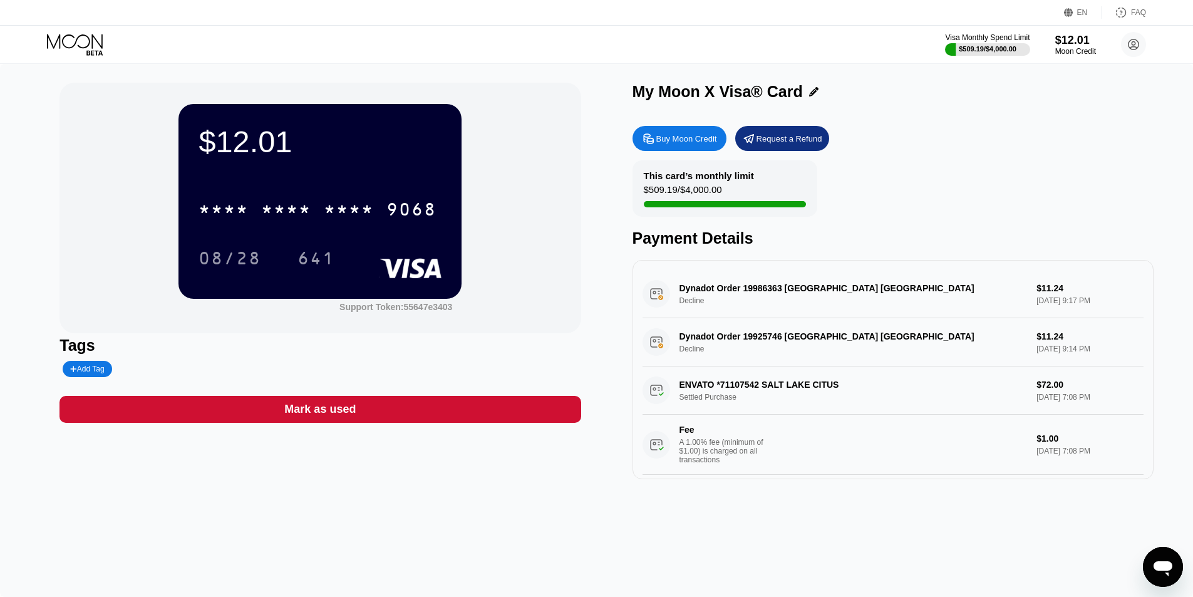
click at [743, 308] on div "Dynadot Order 19986363 [GEOGRAPHIC_DATA] [GEOGRAPHIC_DATA] Decline $11.24 [DATE…" at bounding box center [892, 294] width 501 height 48
click at [1014, 302] on div "Dynadot Order 19986363 [GEOGRAPHIC_DATA] [GEOGRAPHIC_DATA] Decline $11.24 [DATE…" at bounding box center [892, 294] width 501 height 48
click at [1063, 283] on div "Dynadot Order 19986363 [GEOGRAPHIC_DATA] [GEOGRAPHIC_DATA] Decline $11.24 [DATE…" at bounding box center [892, 294] width 501 height 48
drag, startPoint x: 690, startPoint y: 296, endPoint x: 793, endPoint y: 311, distance: 103.9
click at [800, 315] on div "Dynadot Order 19986363 San Mateo US Decline $11.24 Sep 20, 2025 9:17 PM" at bounding box center [892, 294] width 501 height 48
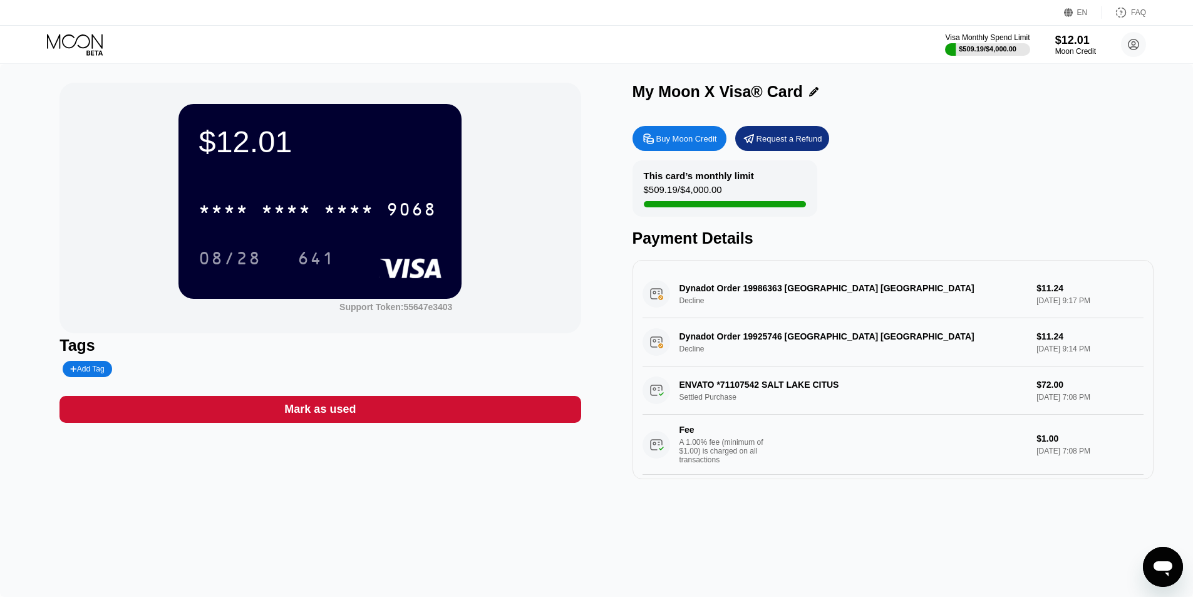
click at [778, 308] on div "Dynadot Order 19986363 San Mateo US Decline $11.24 Sep 20, 2025 9:17 PM" at bounding box center [892, 294] width 501 height 48
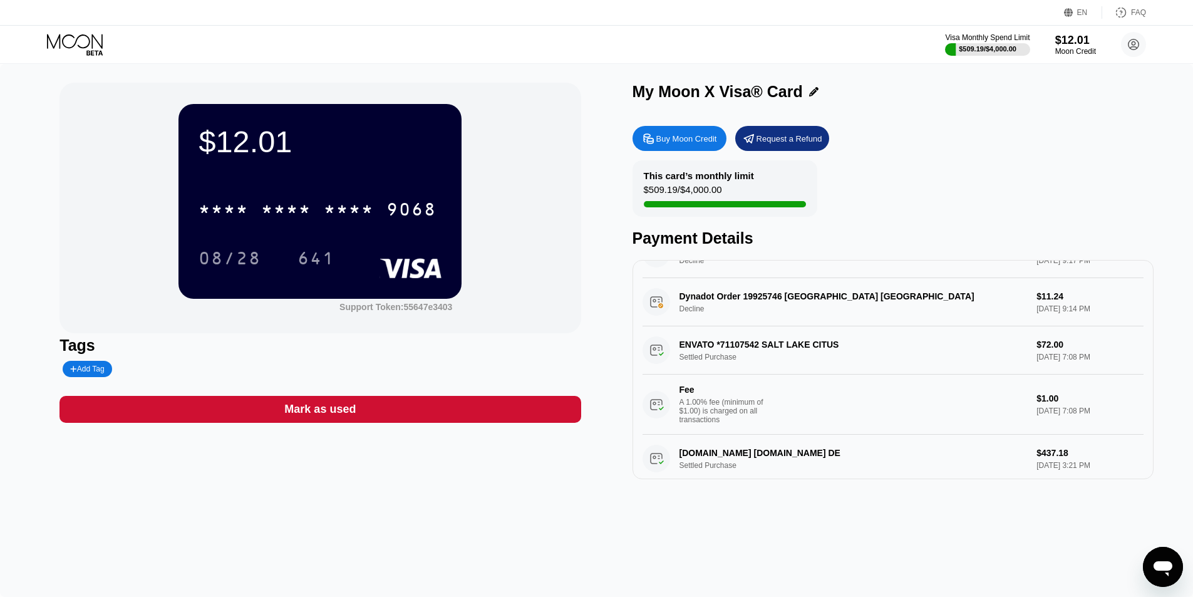
scroll to position [63, 0]
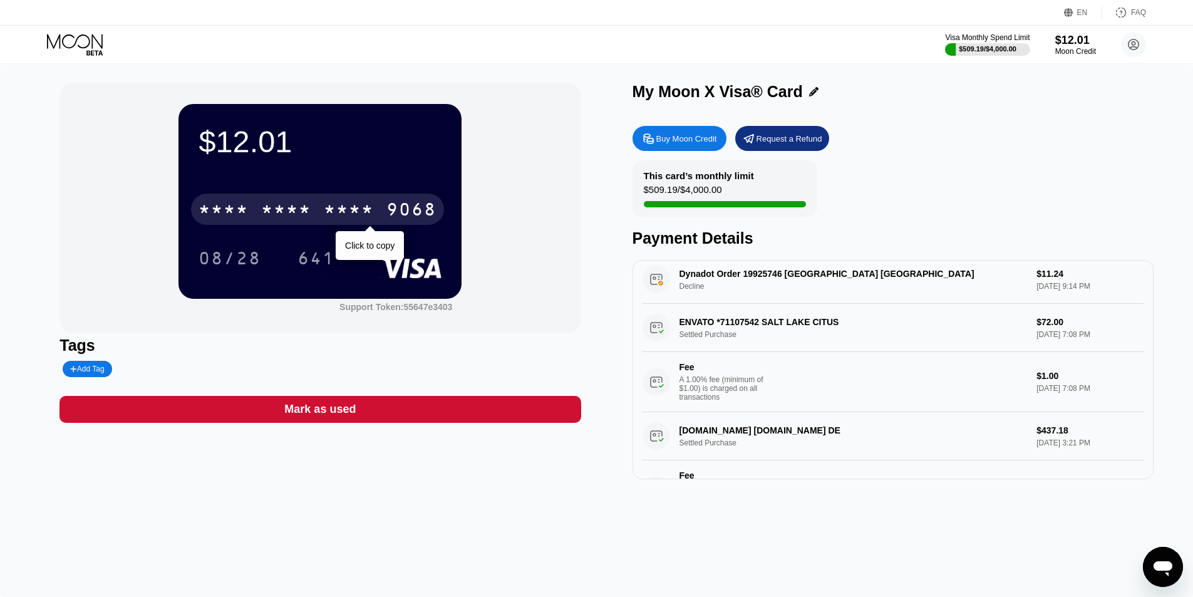
click at [277, 208] on div "* * * *" at bounding box center [286, 211] width 50 height 20
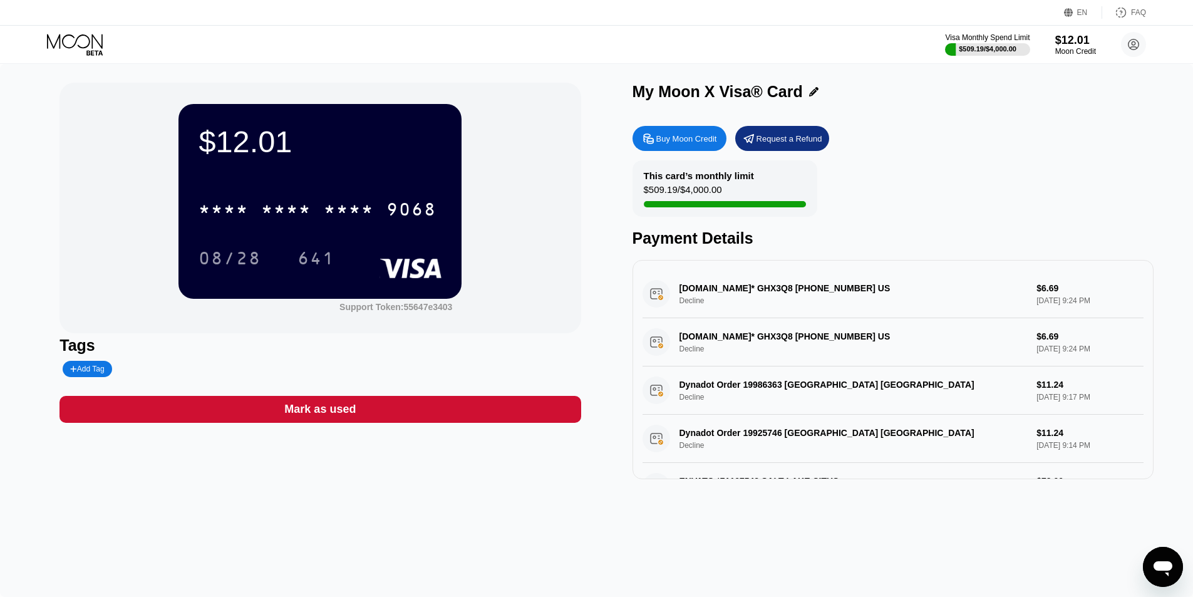
click at [1156, 564] on icon "Open messaging window" at bounding box center [1162, 568] width 19 height 15
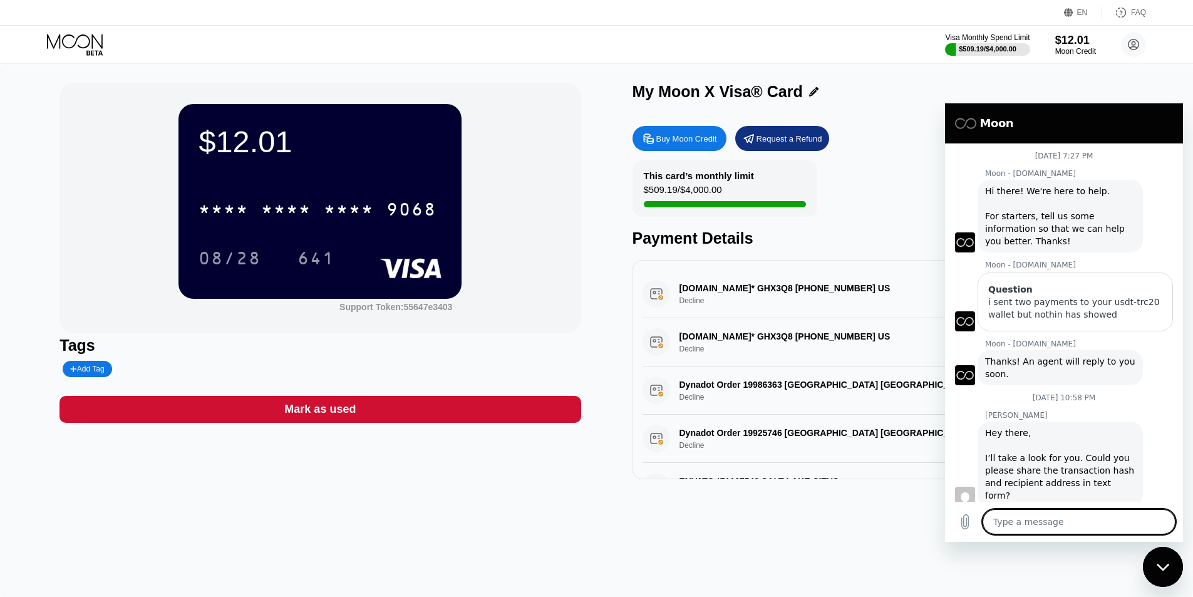
scroll to position [612, 0]
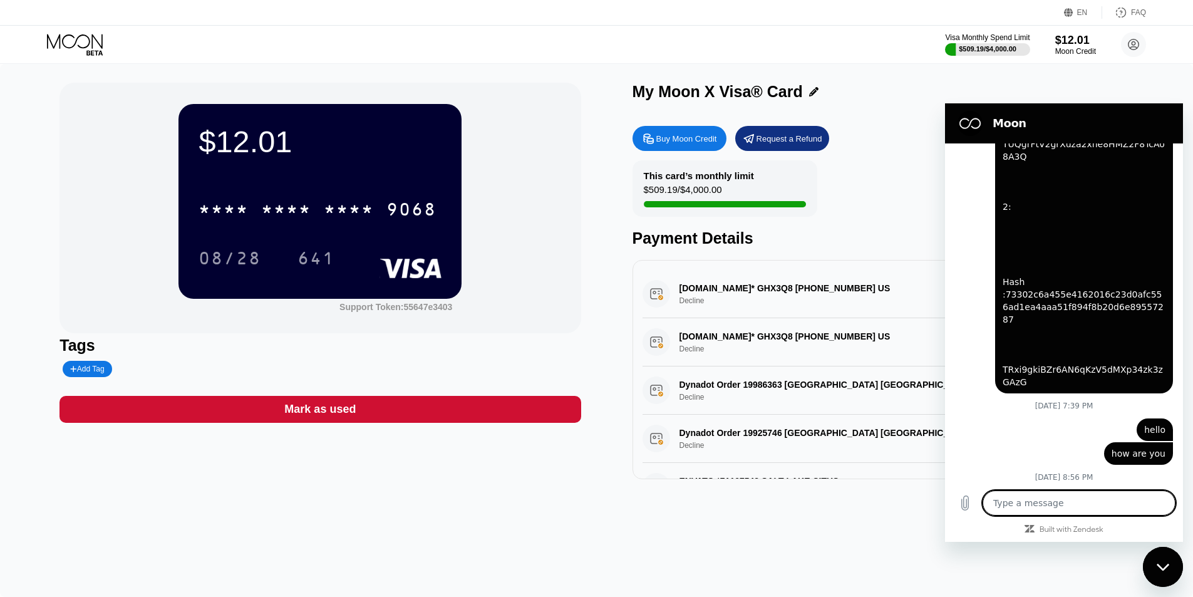
click at [1021, 498] on textarea at bounding box center [1078, 502] width 193 height 25
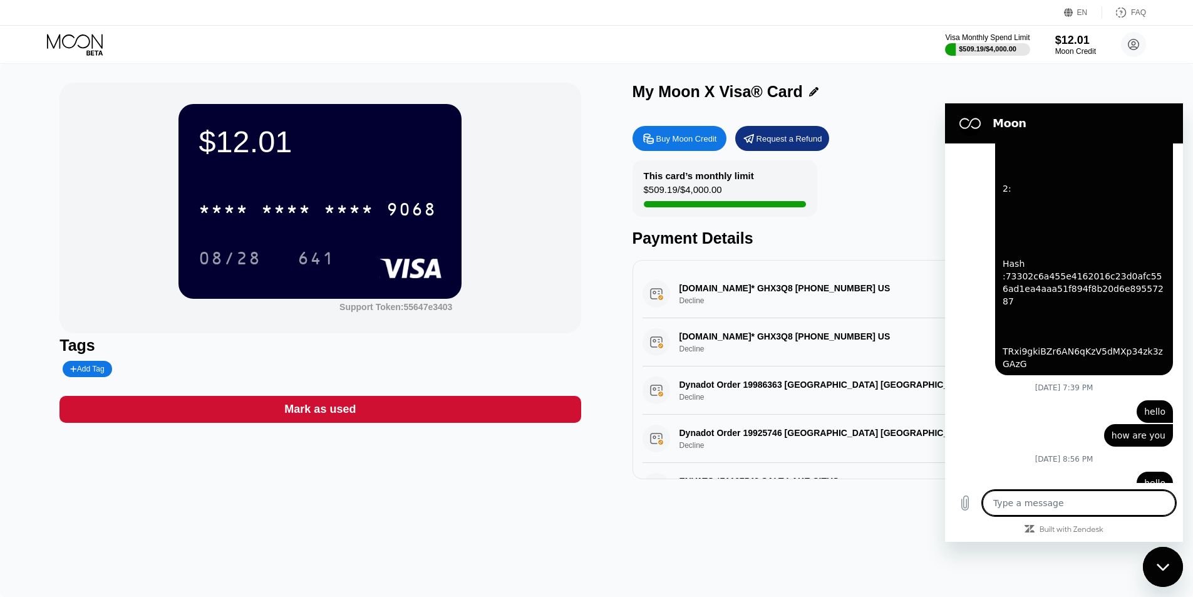
scroll to position [631, 0]
click at [848, 373] on div "Dynadot Order 19986363 [GEOGRAPHIC_DATA] [GEOGRAPHIC_DATA] Decline $11.24 [DATE…" at bounding box center [892, 390] width 501 height 48
click at [703, 318] on div "[DOMAIN_NAME]* GHX3Q8 [PHONE_NUMBER] US Decline $6.69 [DATE] 9:24 PM" at bounding box center [892, 294] width 501 height 48
click at [1163, 562] on div "Close messaging window" at bounding box center [1163, 567] width 38 height 38
type textarea "x"
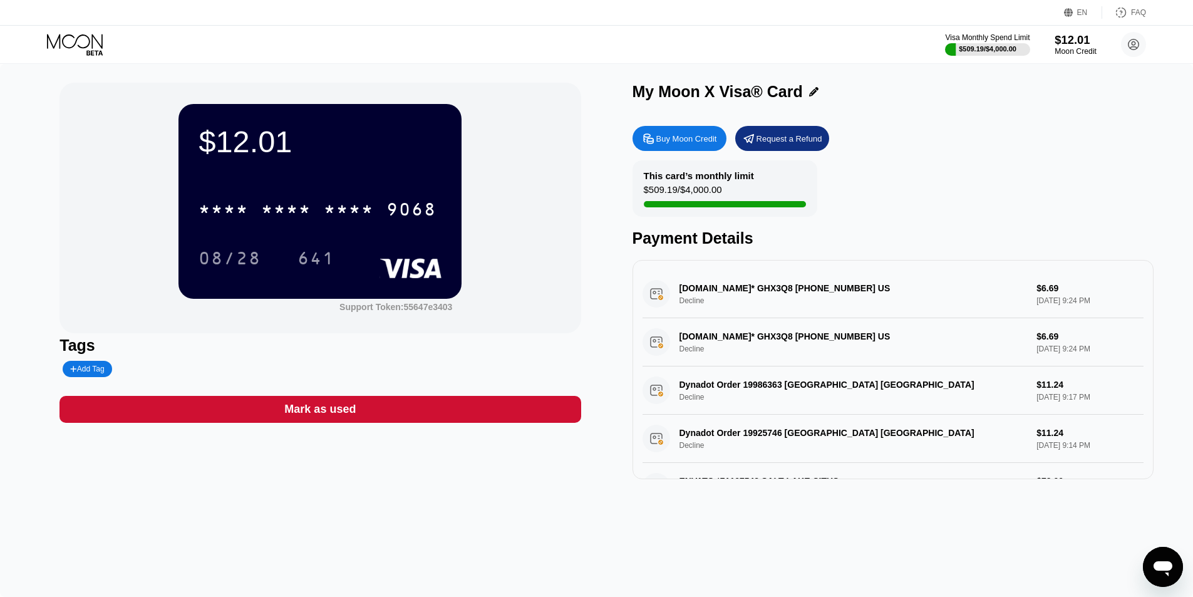
click at [1061, 42] on div "$12.01" at bounding box center [1075, 39] width 42 height 13
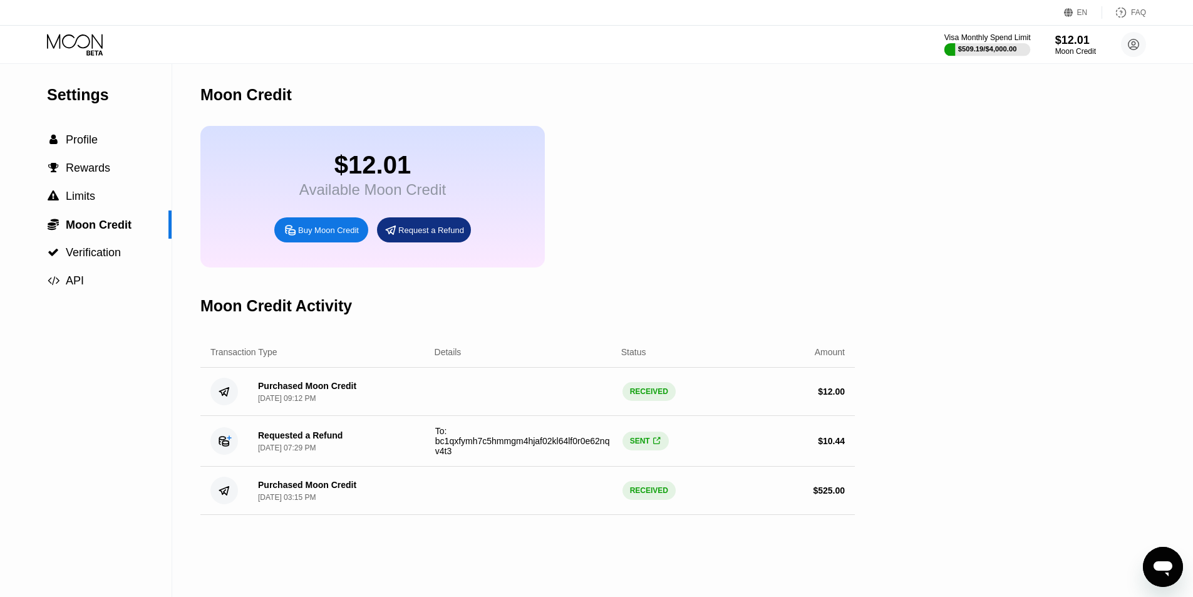
click at [997, 46] on div "$509.19 / $4,000.00" at bounding box center [987, 49] width 59 height 8
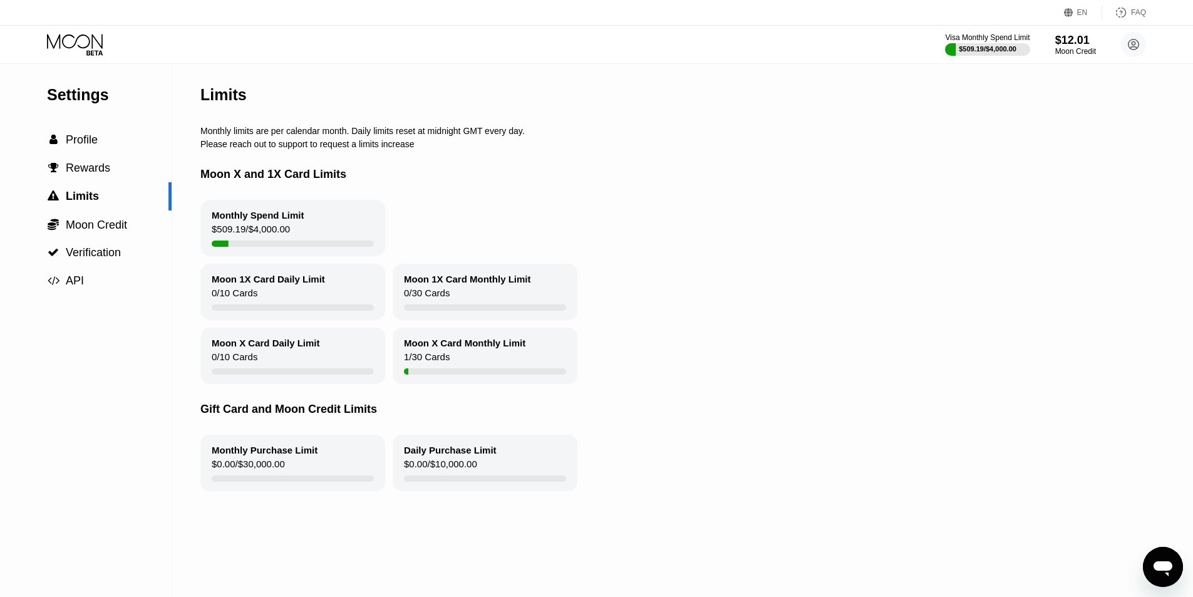
click at [253, 299] on div "0 / 10 Cards" at bounding box center [235, 295] width 46 height 17
click at [270, 220] on div "Monthly Spend Limit" at bounding box center [258, 215] width 93 height 11
click at [211, 235] on div "Monthly Spend Limit $509.19 / $4,000.00" at bounding box center [292, 228] width 185 height 56
click at [126, 230] on span "Moon Credit" at bounding box center [96, 225] width 61 height 13
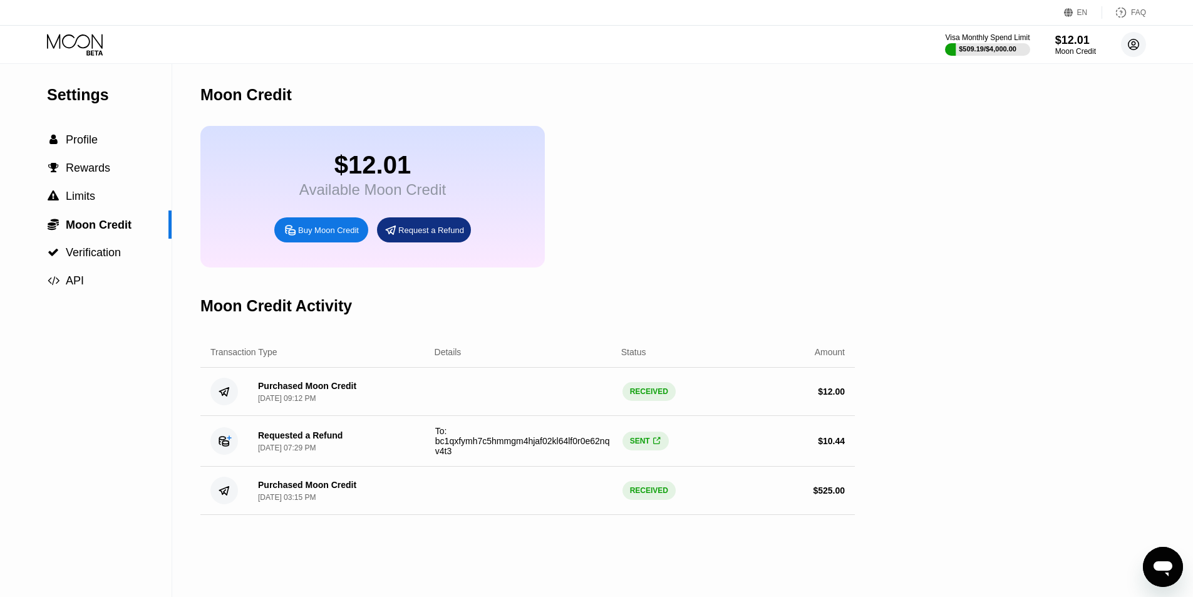
click at [1132, 36] on circle at bounding box center [1133, 44] width 25 height 25
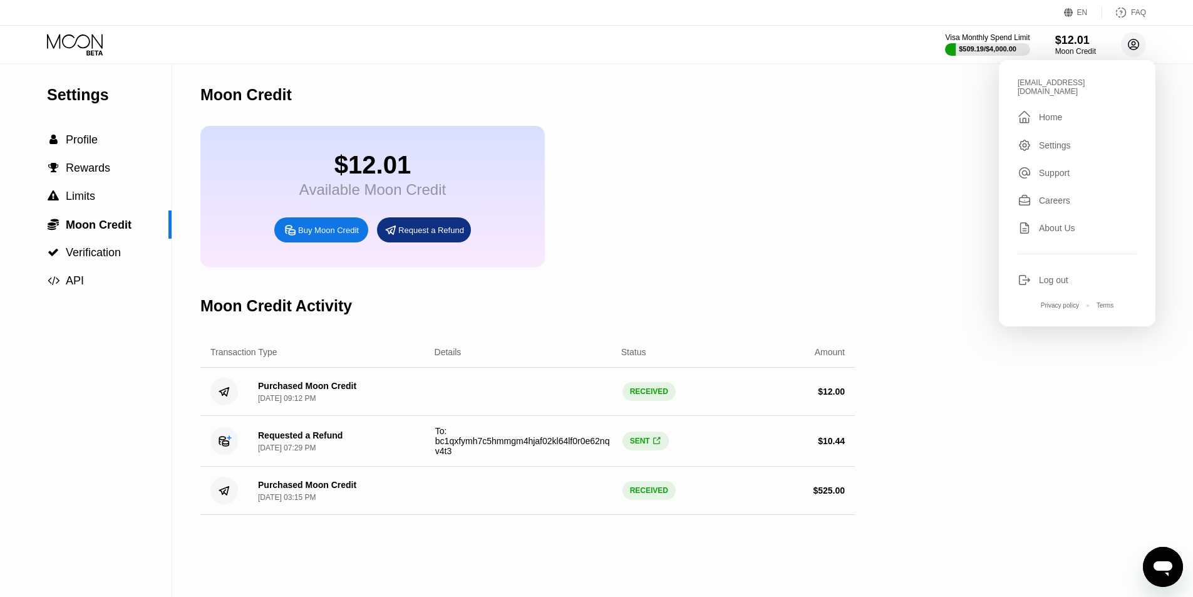
click at [1132, 36] on circle at bounding box center [1133, 44] width 25 height 25
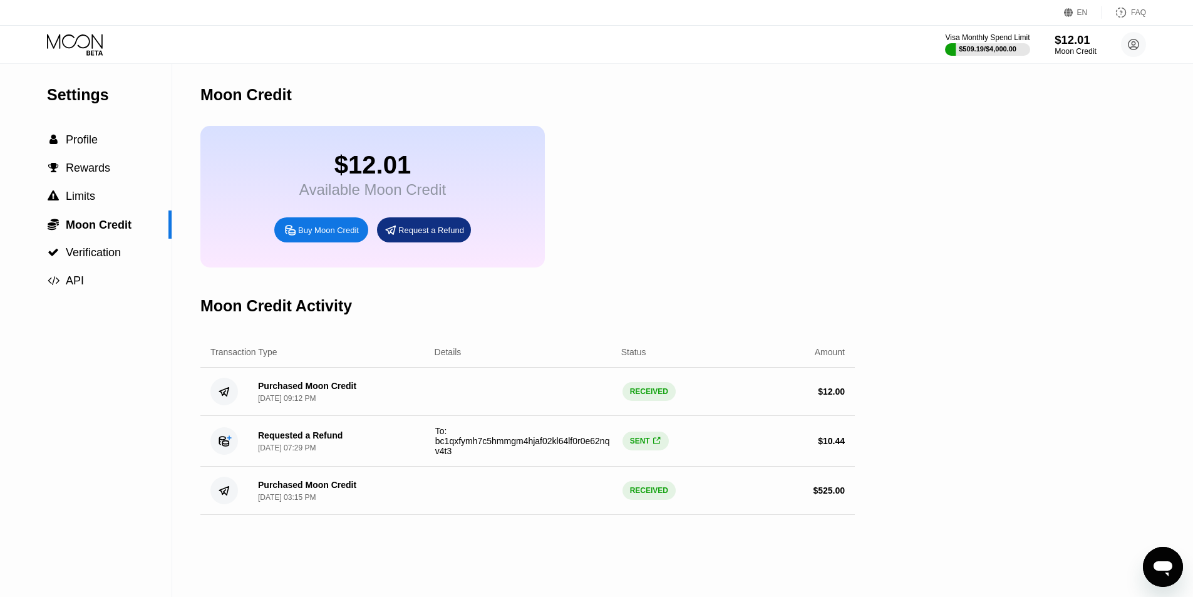
click at [1065, 50] on div "Moon Credit" at bounding box center [1075, 51] width 42 height 9
click at [100, 154] on div " Profile" at bounding box center [86, 140] width 172 height 28
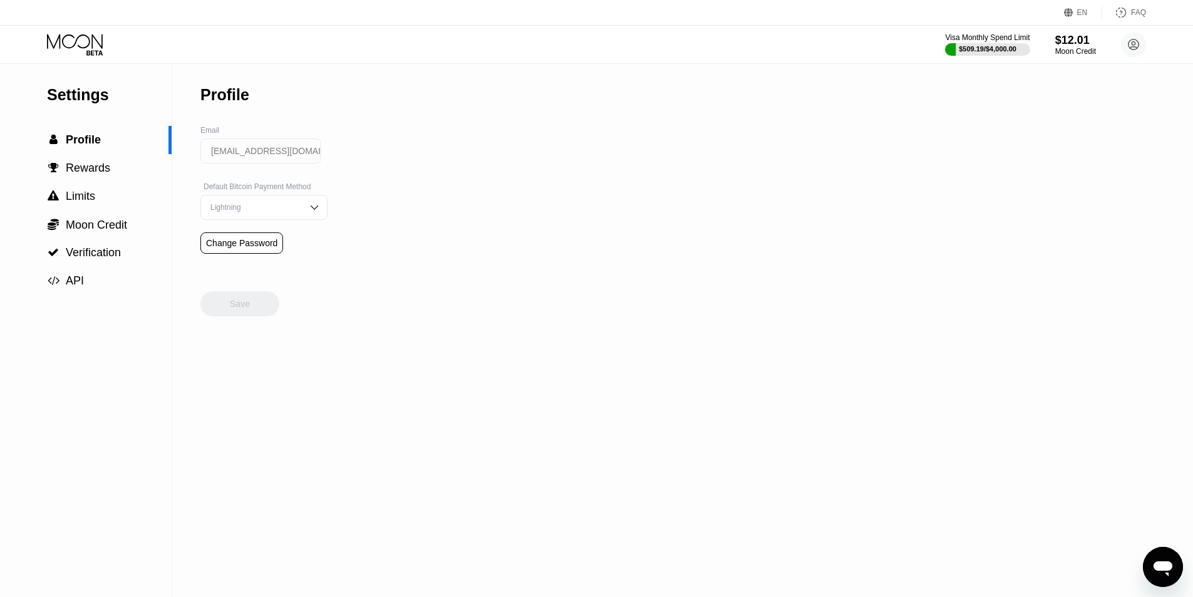
click at [108, 90] on div "Settings" at bounding box center [109, 95] width 125 height 18
click at [82, 39] on icon at bounding box center [76, 45] width 58 height 22
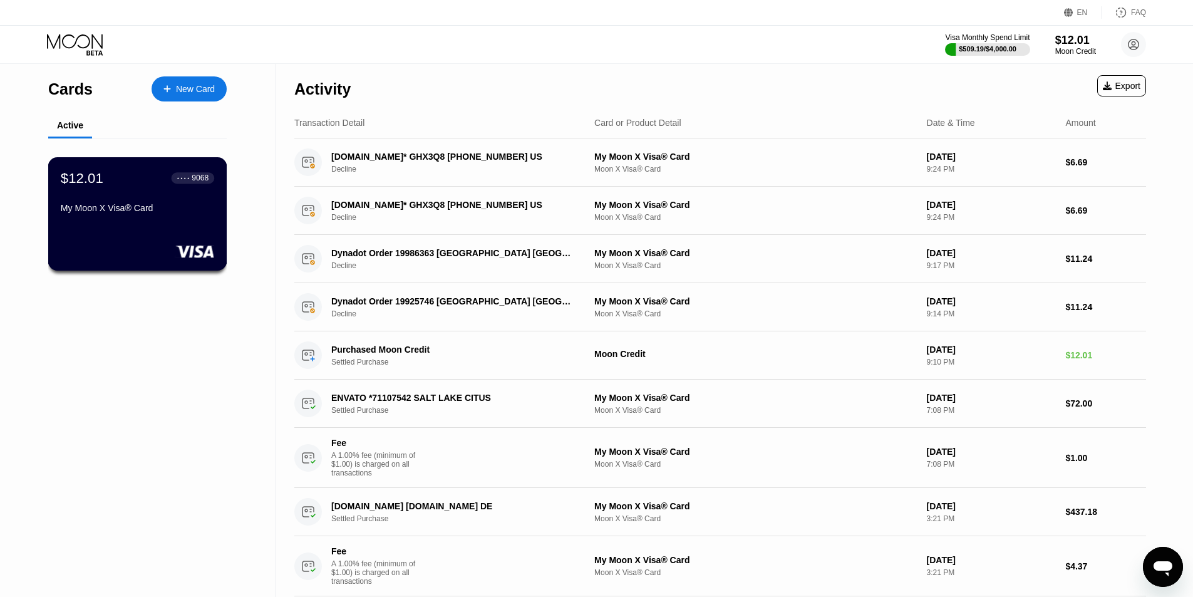
click at [108, 230] on div "$12.01 ● ● ● ● 9068 My Moon X Visa® Card" at bounding box center [137, 213] width 179 height 113
click at [188, 81] on div "New Card" at bounding box center [189, 88] width 75 height 25
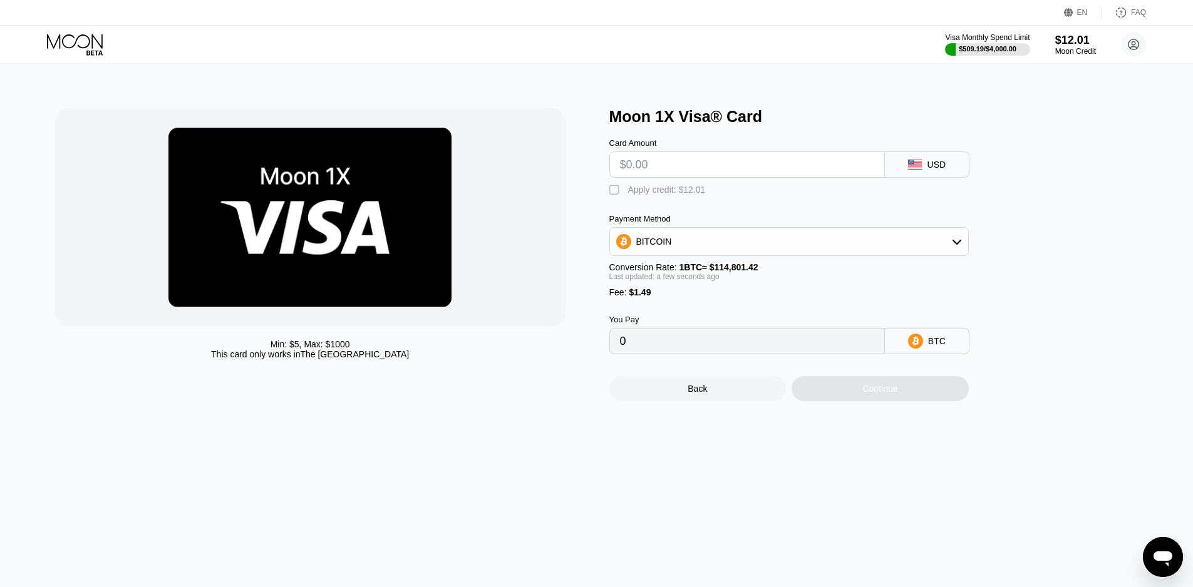
click at [689, 167] on input "text" at bounding box center [747, 164] width 254 height 25
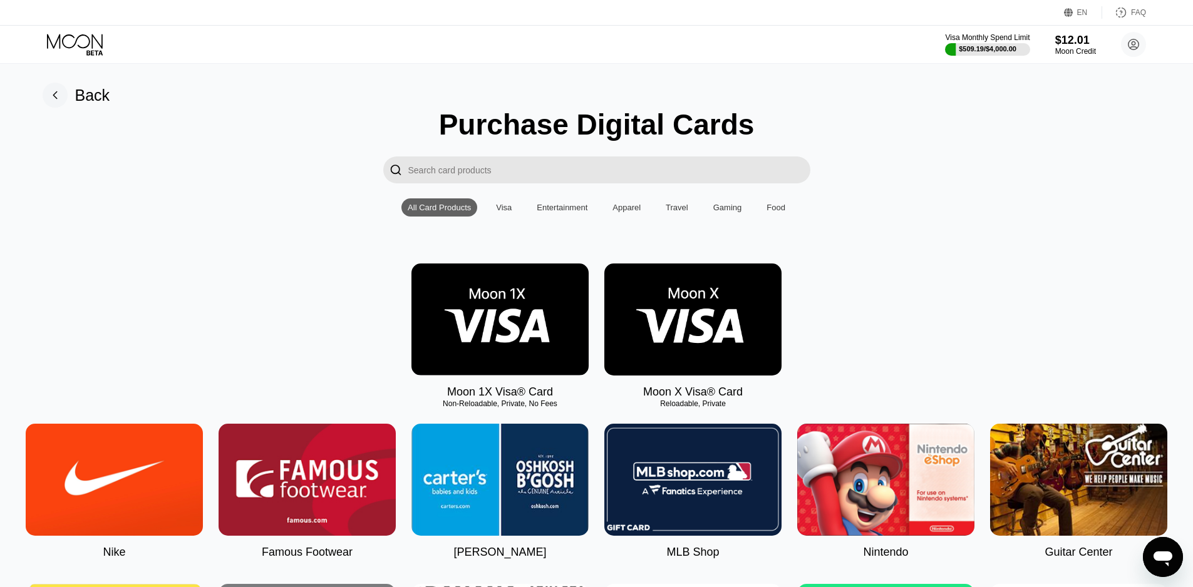
click at [712, 341] on img at bounding box center [692, 320] width 177 height 112
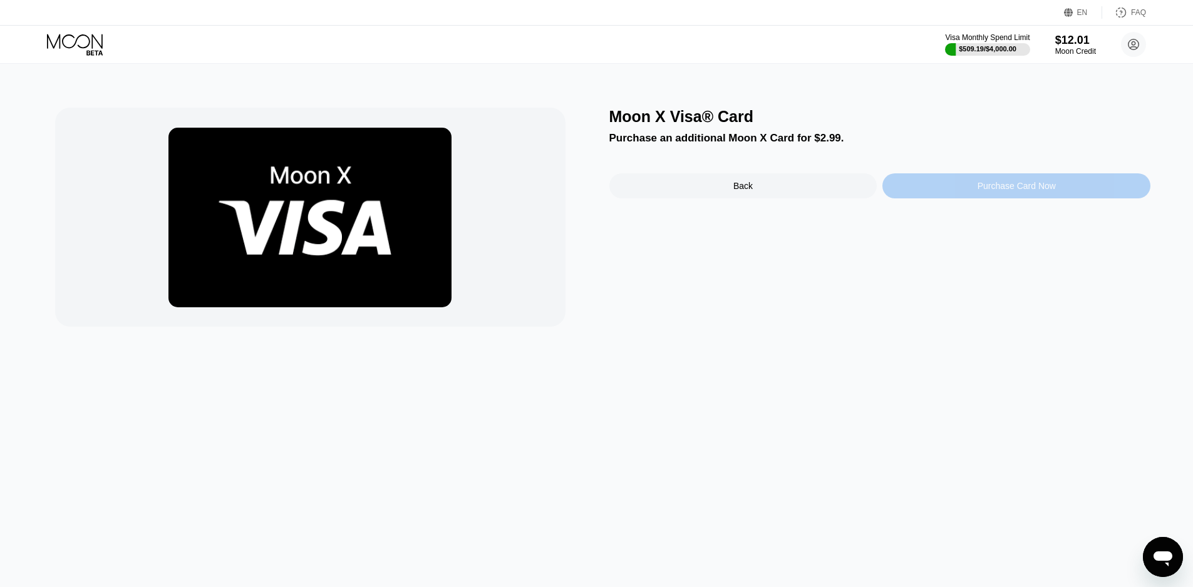
click at [990, 186] on div "Purchase Card Now" at bounding box center [1016, 186] width 78 height 10
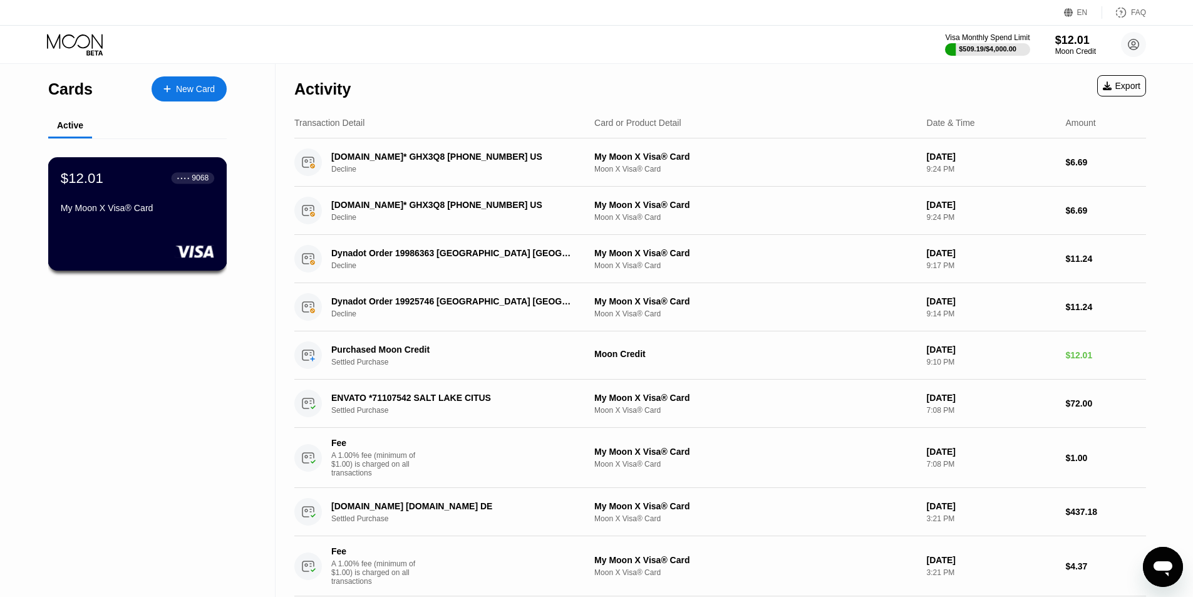
click at [123, 225] on div "$12.01 ● ● ● ● 9068 My Moon X Visa® Card" at bounding box center [137, 213] width 179 height 113
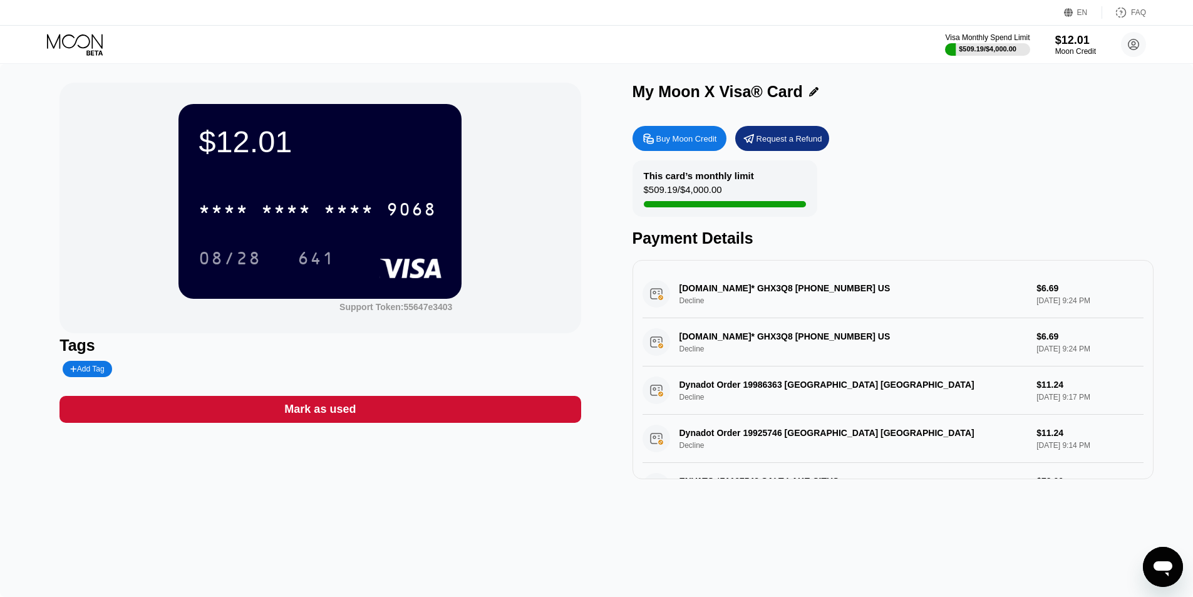
click at [333, 168] on div "$12.01 * * * * * * * * * * * * 9068 08/28 641" at bounding box center [319, 201] width 283 height 194
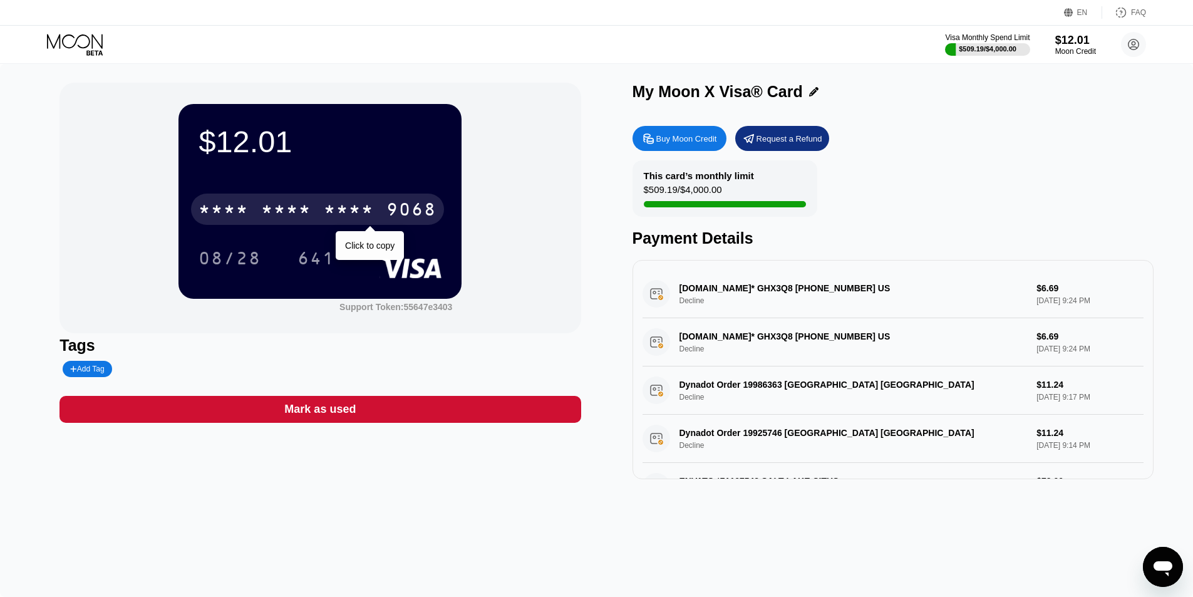
click at [312, 204] on div "* * * * * * * * * * * * 9068" at bounding box center [317, 208] width 253 height 31
click at [315, 213] on div "4513 6500 2406 9068" at bounding box center [317, 208] width 253 height 31
